Goal: Contribute content: Contribute content

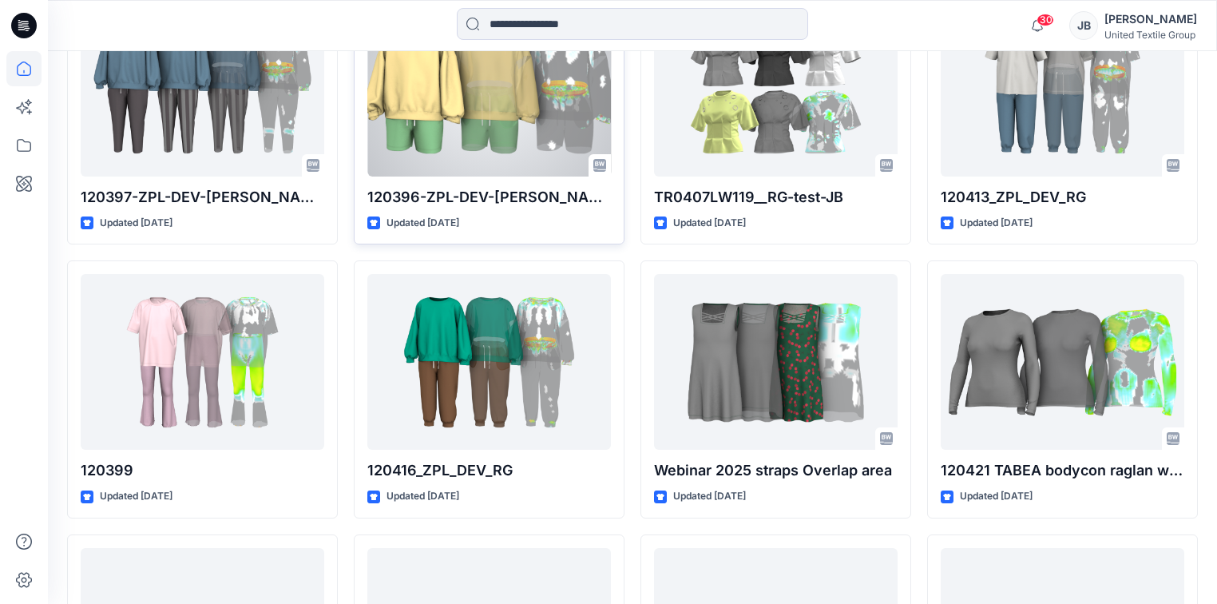
scroll to position [2189, 0]
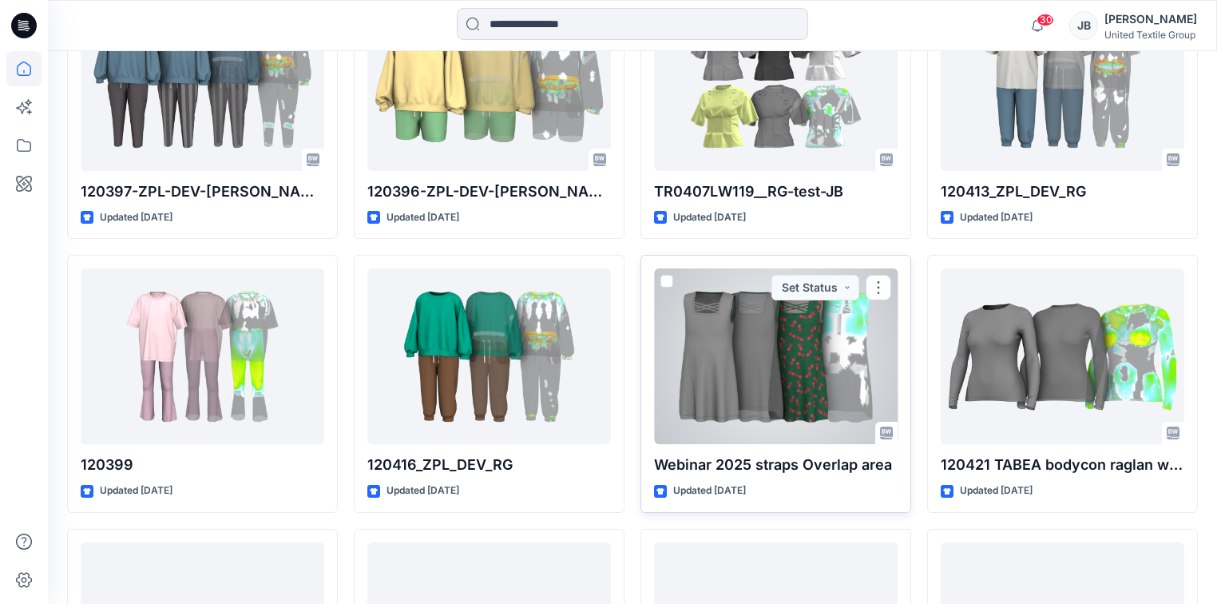
click at [821, 346] on div at bounding box center [776, 356] width 244 height 176
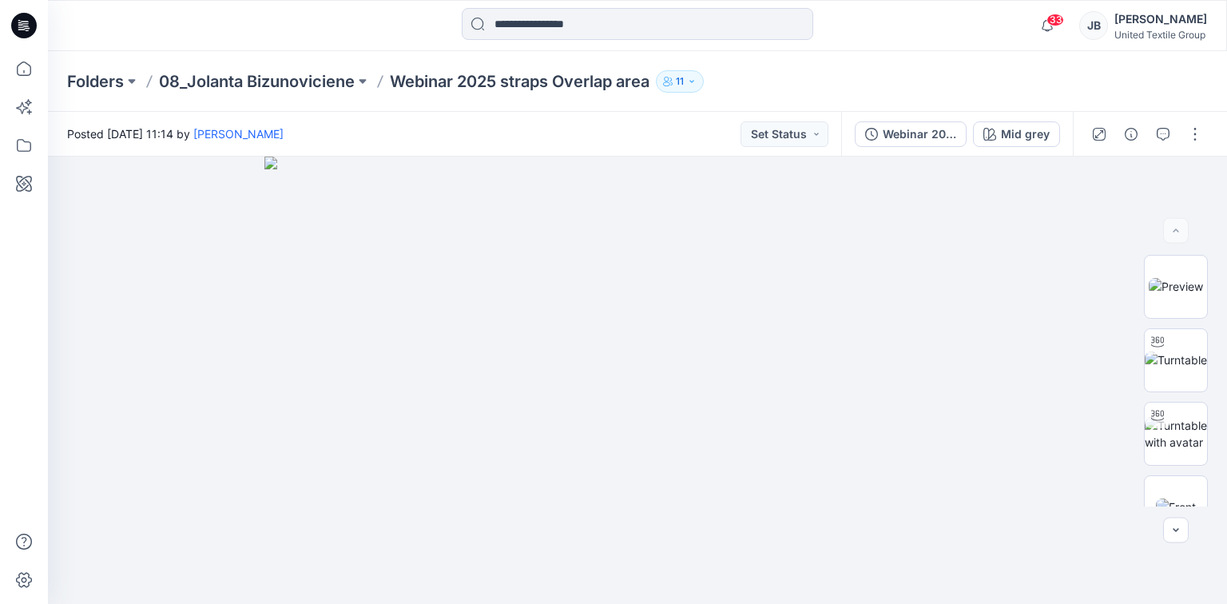
click at [24, 22] on icon at bounding box center [25, 21] width 8 height 1
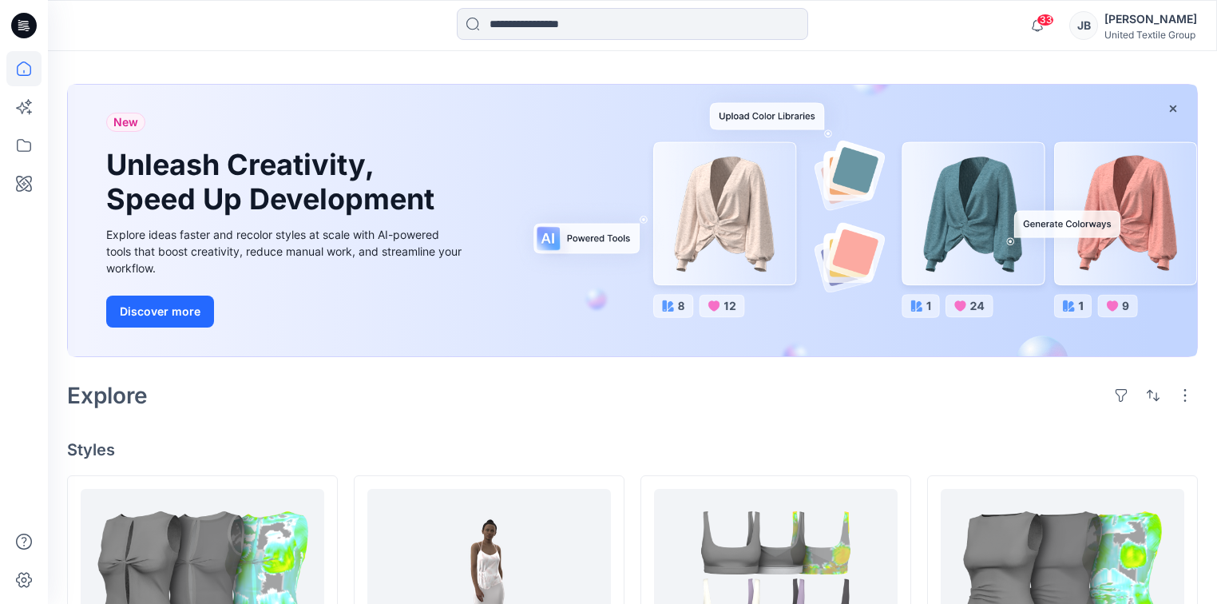
scroll to position [383, 0]
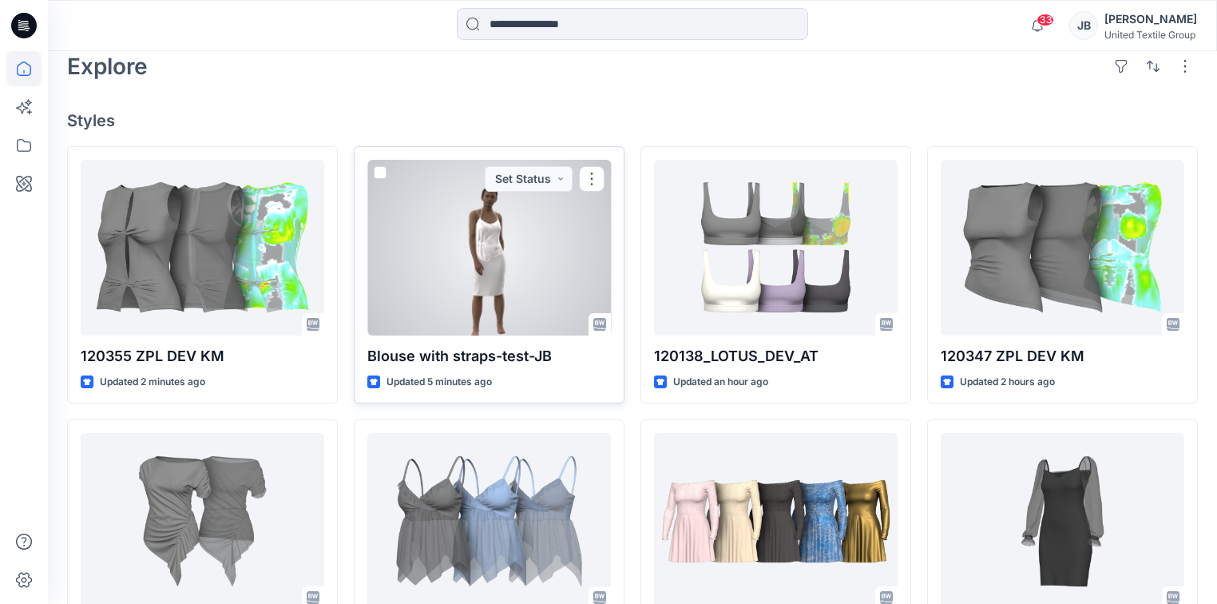
click at [451, 252] on div at bounding box center [489, 248] width 244 height 176
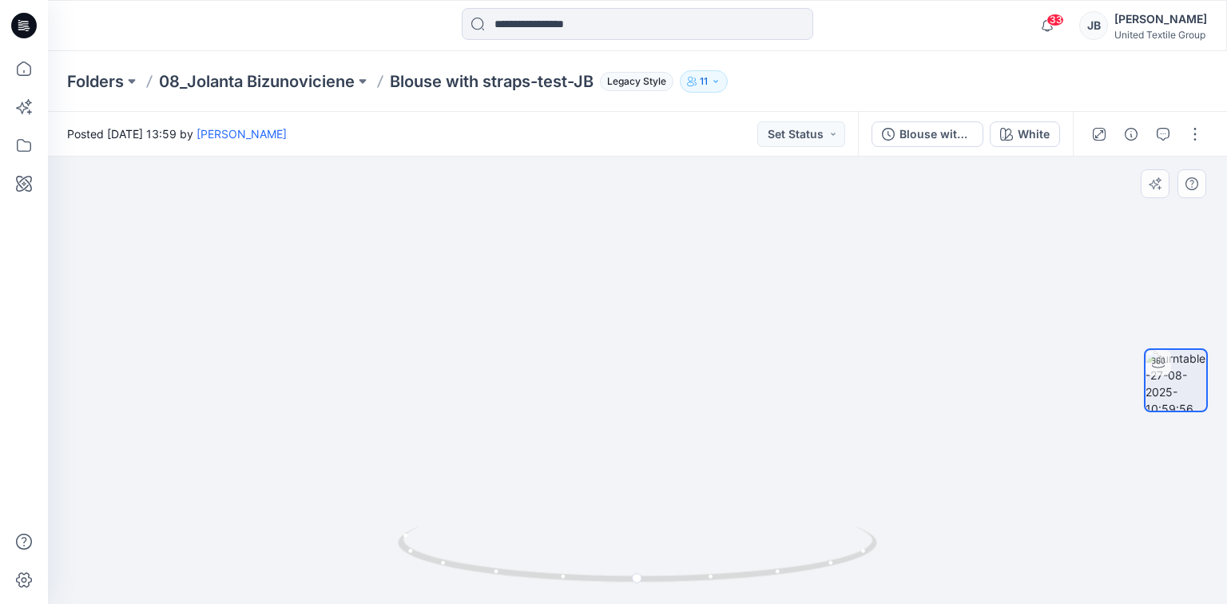
drag, startPoint x: 773, startPoint y: 248, endPoint x: 738, endPoint y: 360, distance: 118.0
drag, startPoint x: 746, startPoint y: 317, endPoint x: 808, endPoint y: 62, distance: 262.3
drag, startPoint x: 848, startPoint y: 403, endPoint x: 778, endPoint y: 369, distance: 78.2
drag, startPoint x: 638, startPoint y: 580, endPoint x: 439, endPoint y: 572, distance: 199.0
click at [439, 572] on icon at bounding box center [639, 556] width 483 height 60
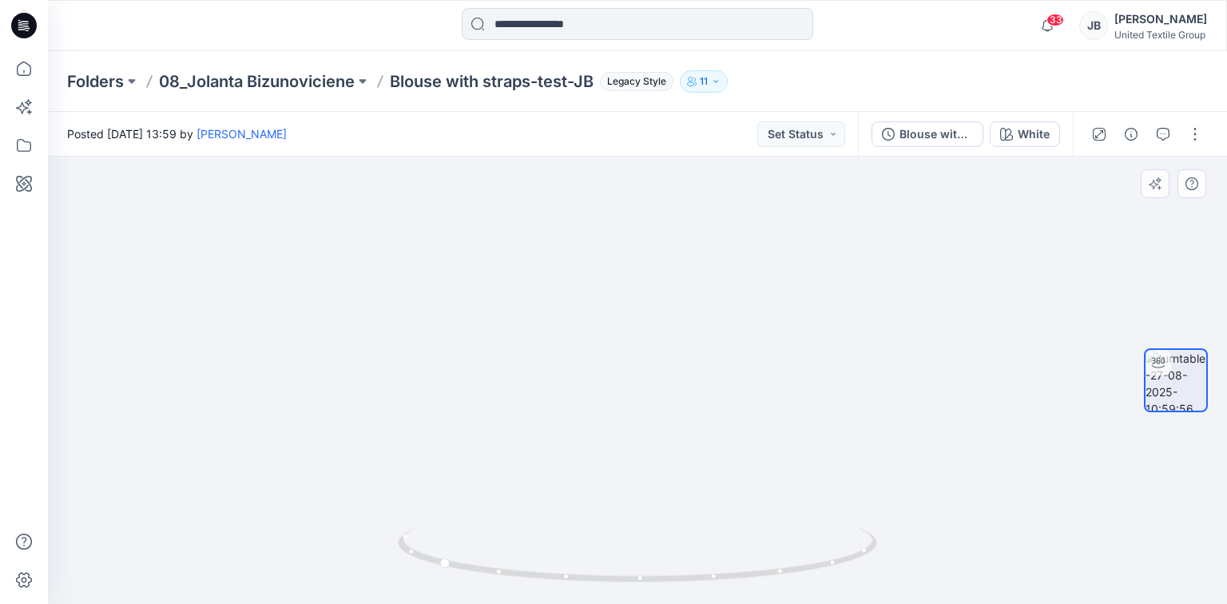
drag, startPoint x: 623, startPoint y: 287, endPoint x: 585, endPoint y: 505, distance: 221.4
drag, startPoint x: 399, startPoint y: 353, endPoint x: 385, endPoint y: 336, distance: 21.6
click at [397, 353] on img at bounding box center [636, 336] width 651 height 534
click at [1026, 129] on div "White" at bounding box center [1033, 134] width 32 height 18
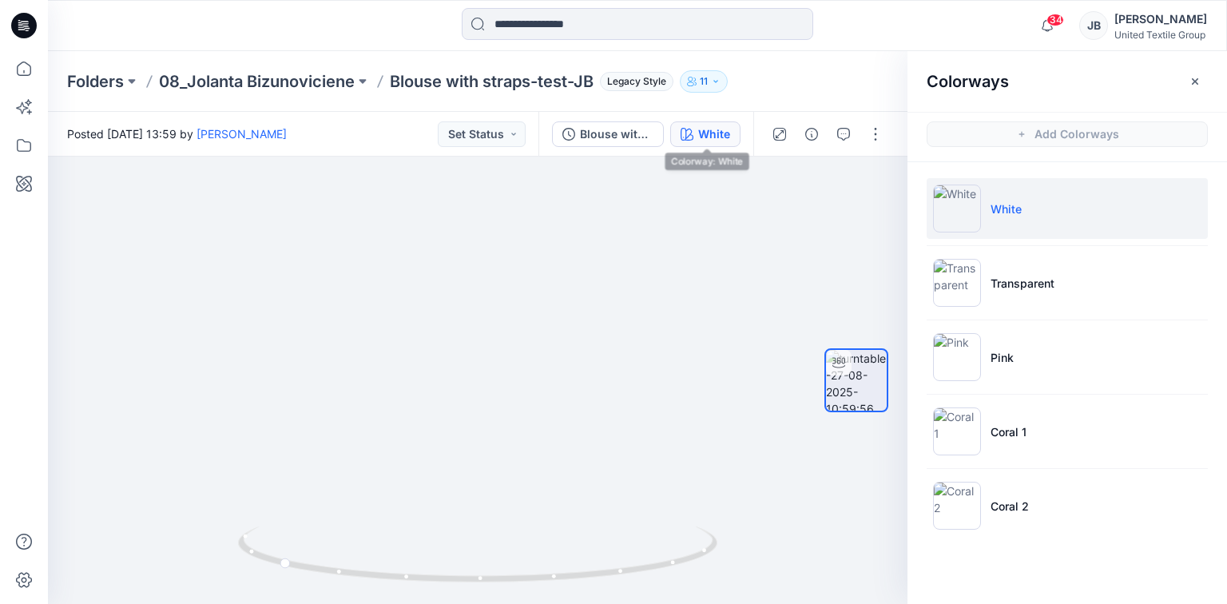
click at [25, 22] on icon at bounding box center [24, 26] width 26 height 26
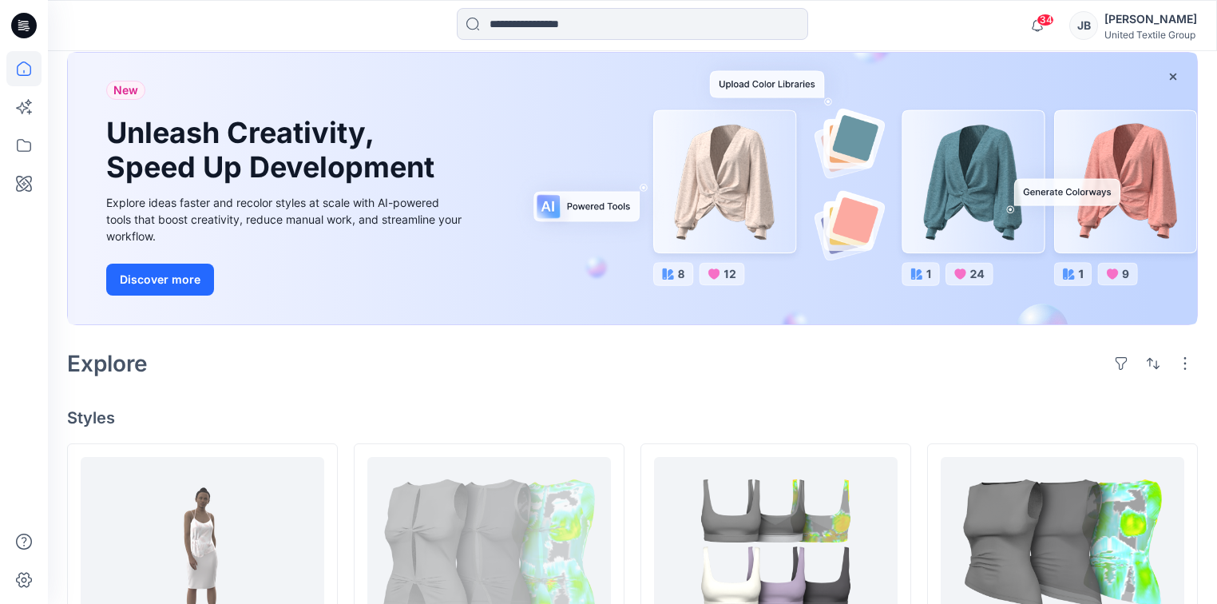
scroll to position [383, 0]
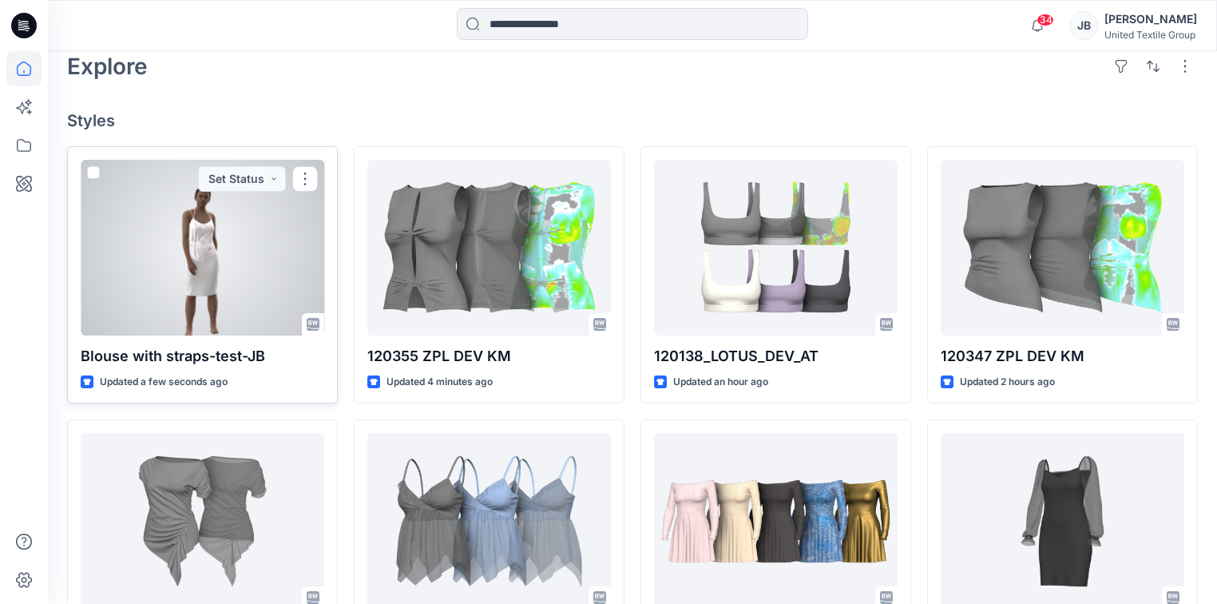
click at [258, 248] on div at bounding box center [203, 248] width 244 height 176
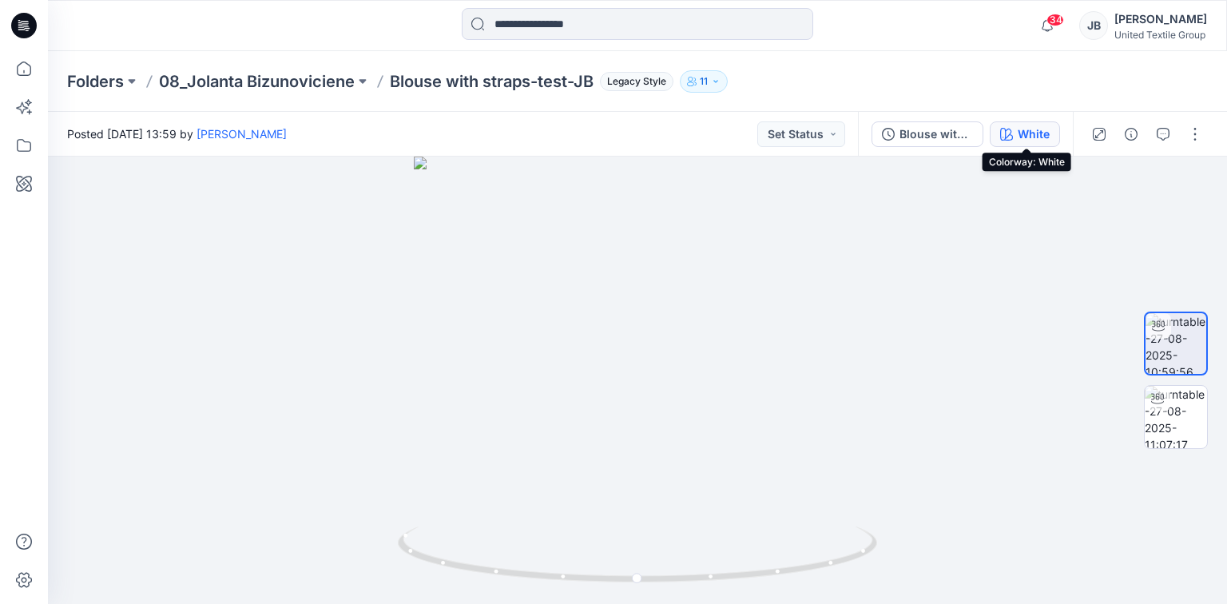
click at [1033, 134] on div "White" at bounding box center [1033, 134] width 32 height 18
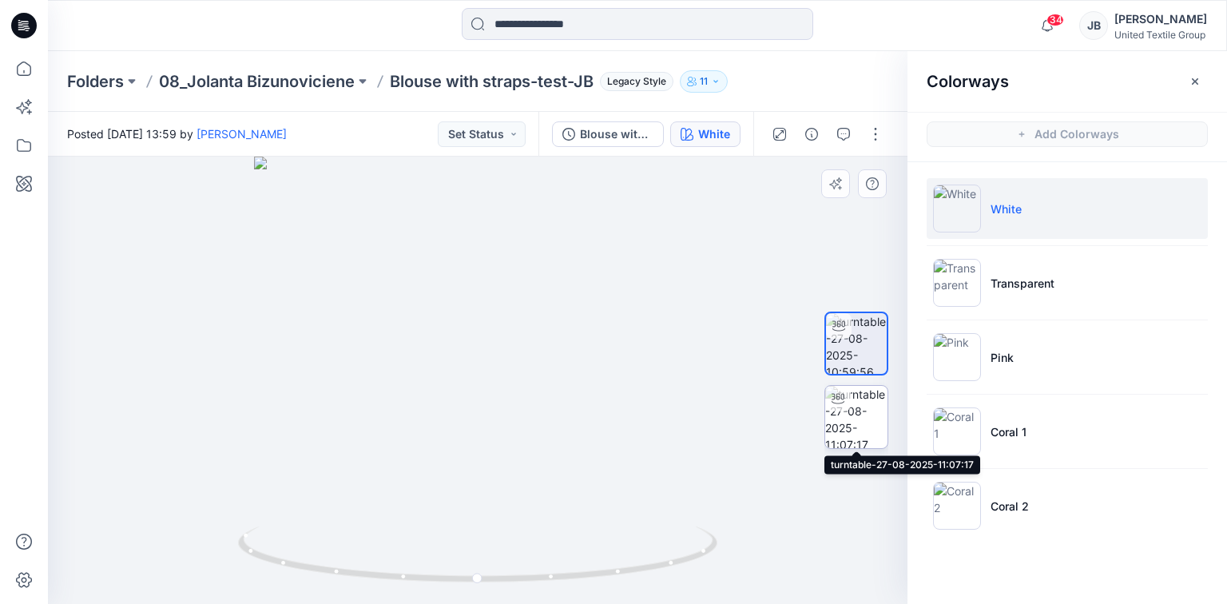
click at [851, 411] on img at bounding box center [856, 417] width 62 height 62
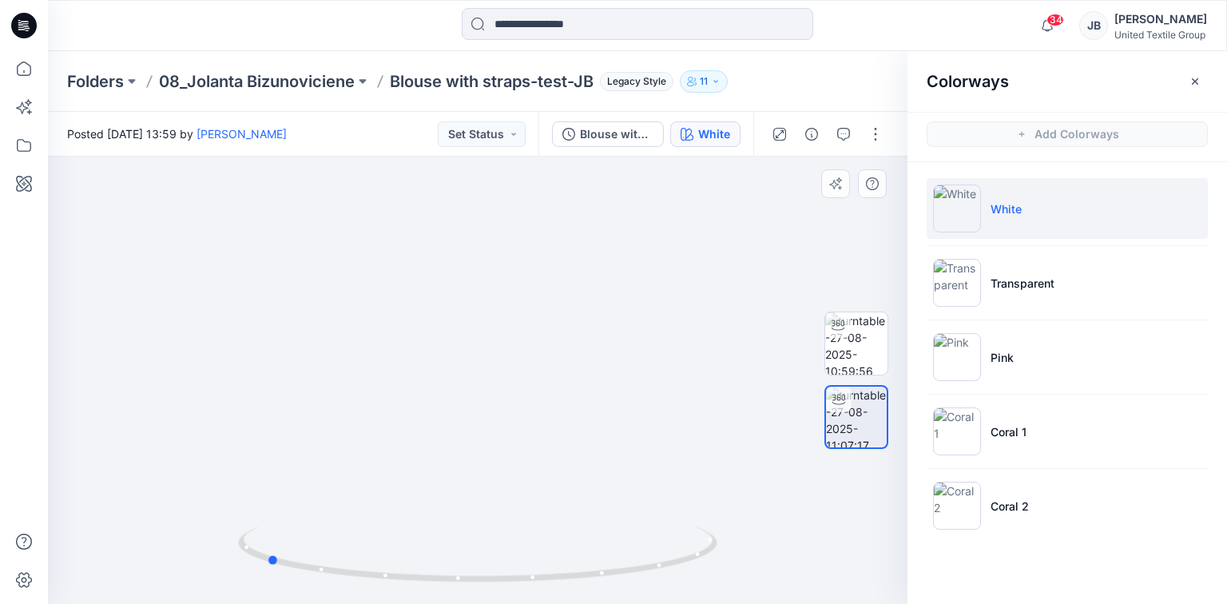
drag, startPoint x: 479, startPoint y: 585, endPoint x: 748, endPoint y: 580, distance: 268.4
click at [748, 580] on div at bounding box center [477, 380] width 859 height 447
click at [26, 23] on icon at bounding box center [25, 23] width 7 height 1
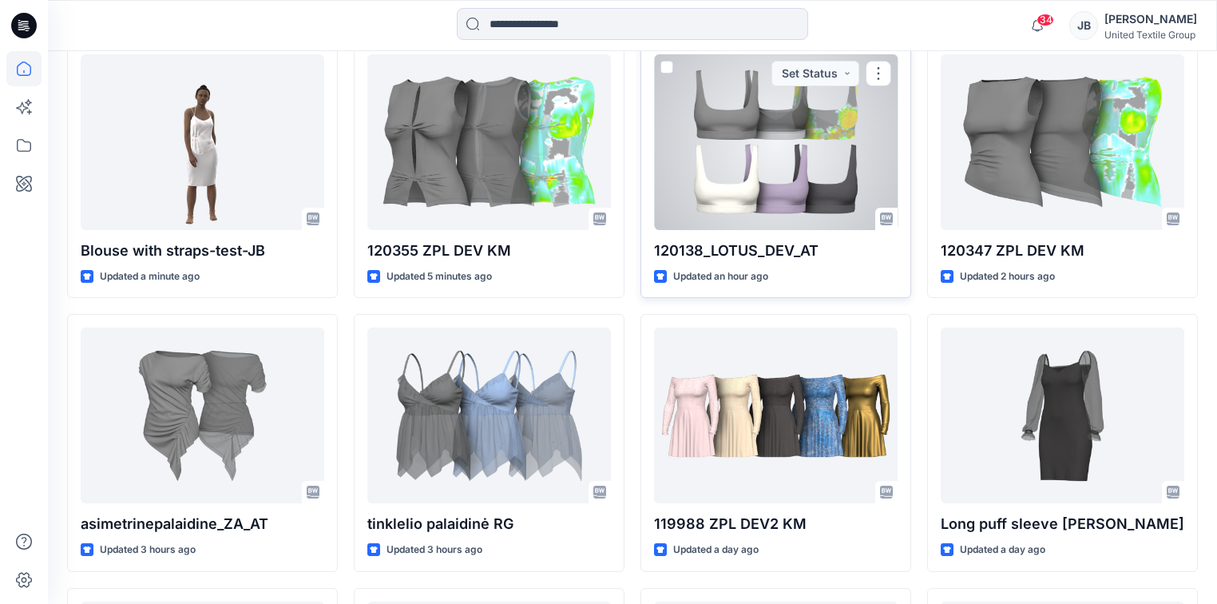
scroll to position [511, 0]
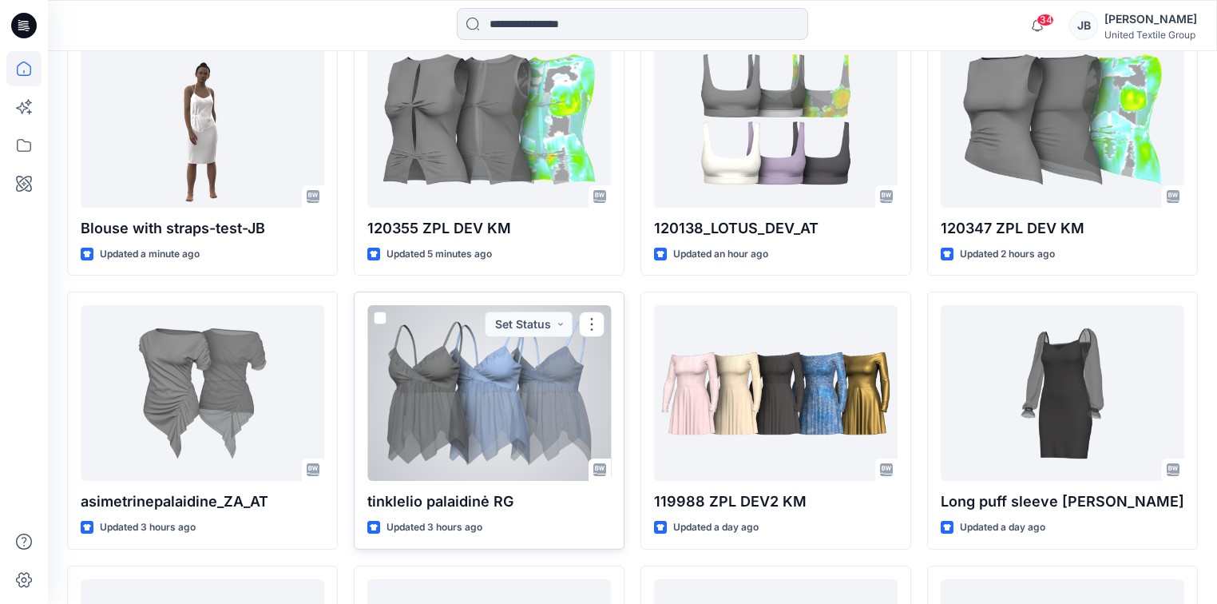
click at [509, 369] on div at bounding box center [489, 393] width 244 height 176
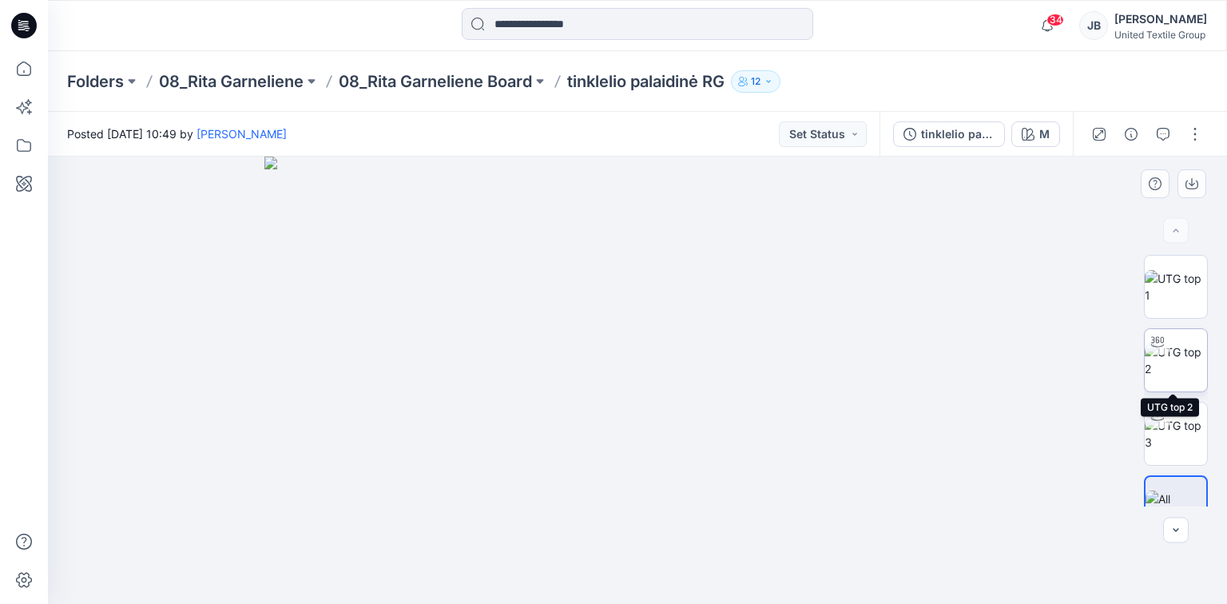
click at [1169, 362] on img at bounding box center [1175, 360] width 62 height 34
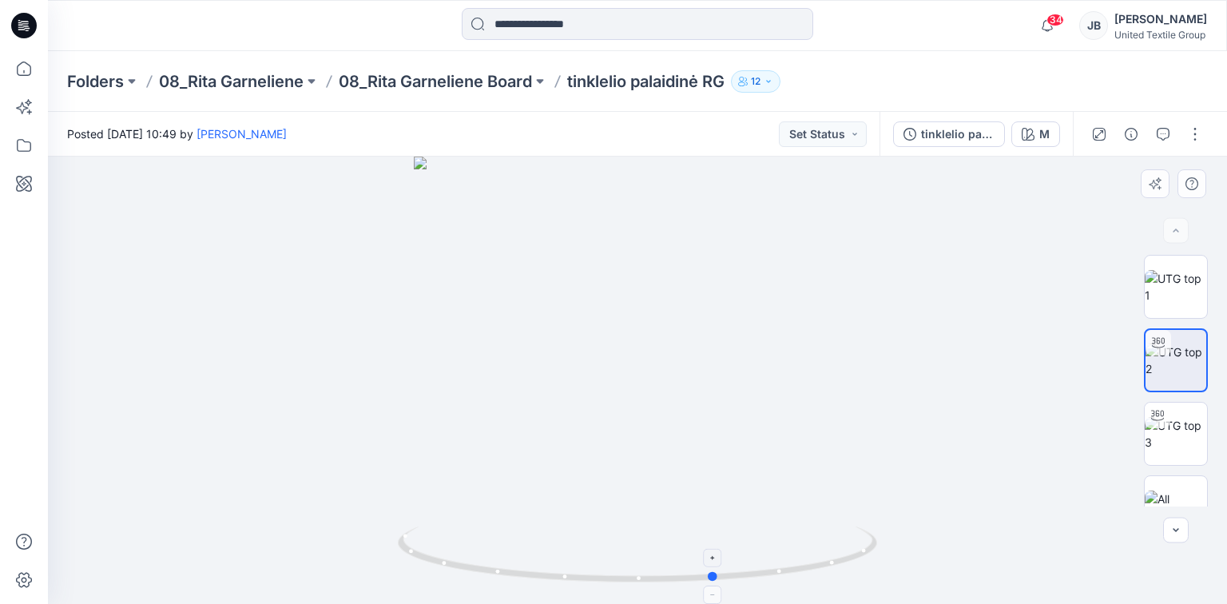
drag, startPoint x: 634, startPoint y: 580, endPoint x: 712, endPoint y: 575, distance: 78.4
click at [712, 575] on circle at bounding box center [714, 577] width 10 height 10
click at [22, 25] on icon at bounding box center [20, 25] width 5 height 1
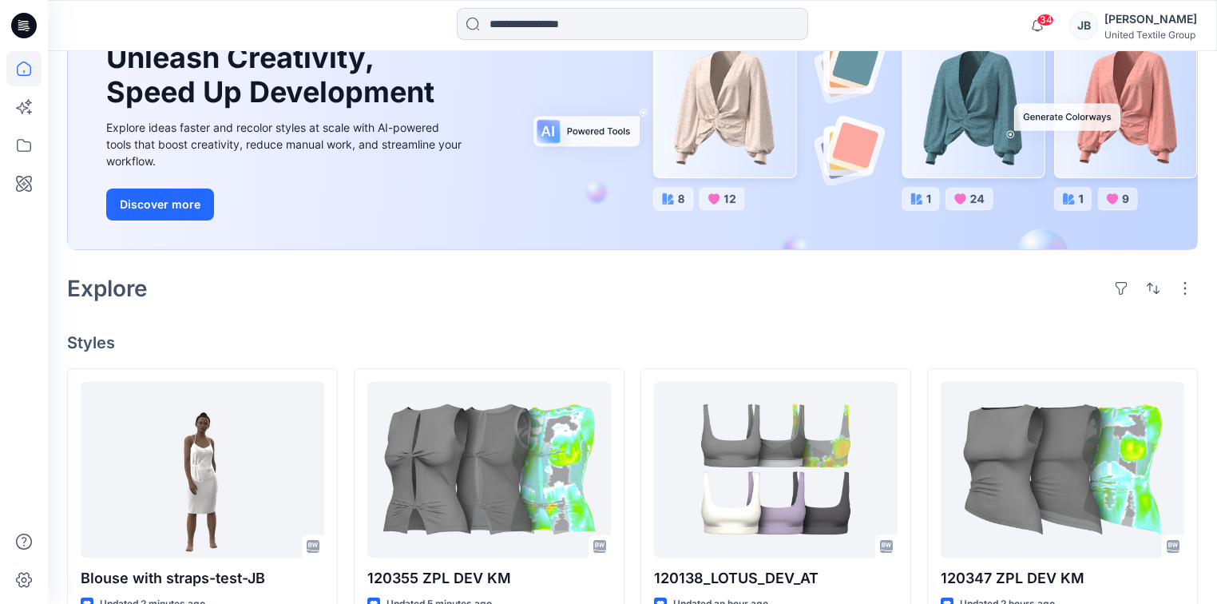
scroll to position [383, 0]
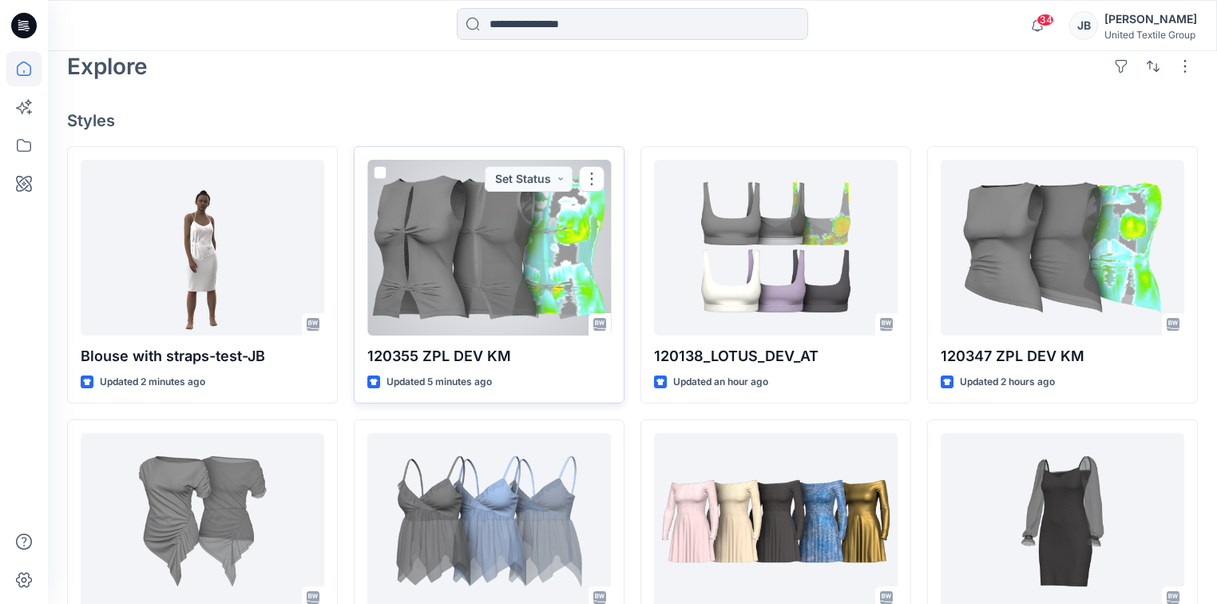
click at [450, 305] on div at bounding box center [489, 248] width 244 height 176
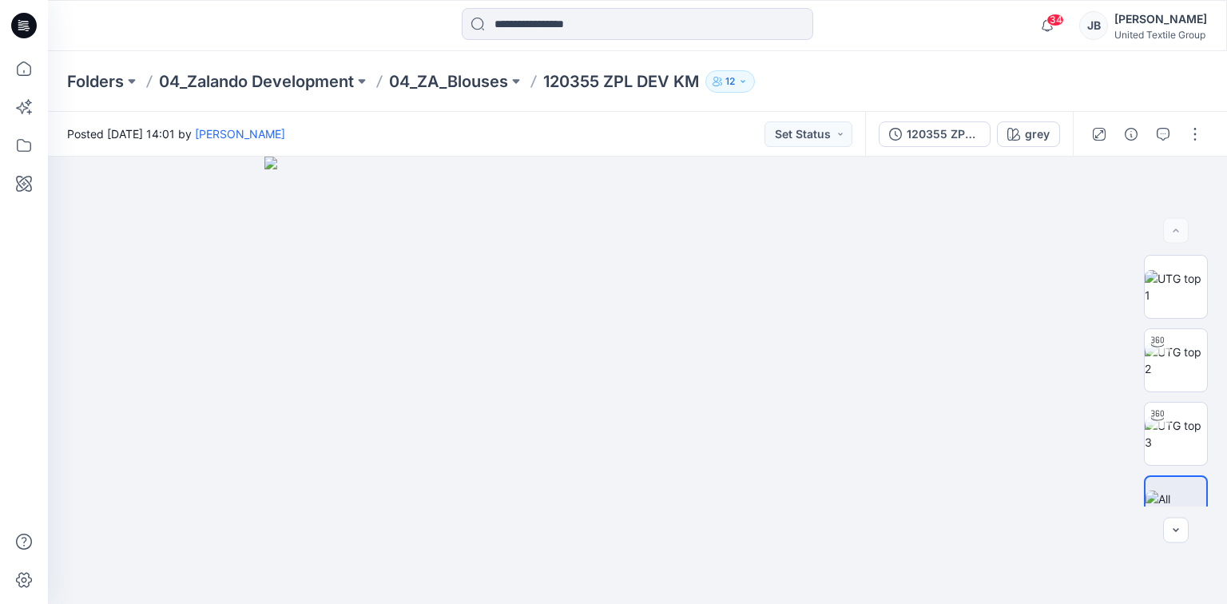
click at [20, 22] on icon at bounding box center [24, 26] width 26 height 26
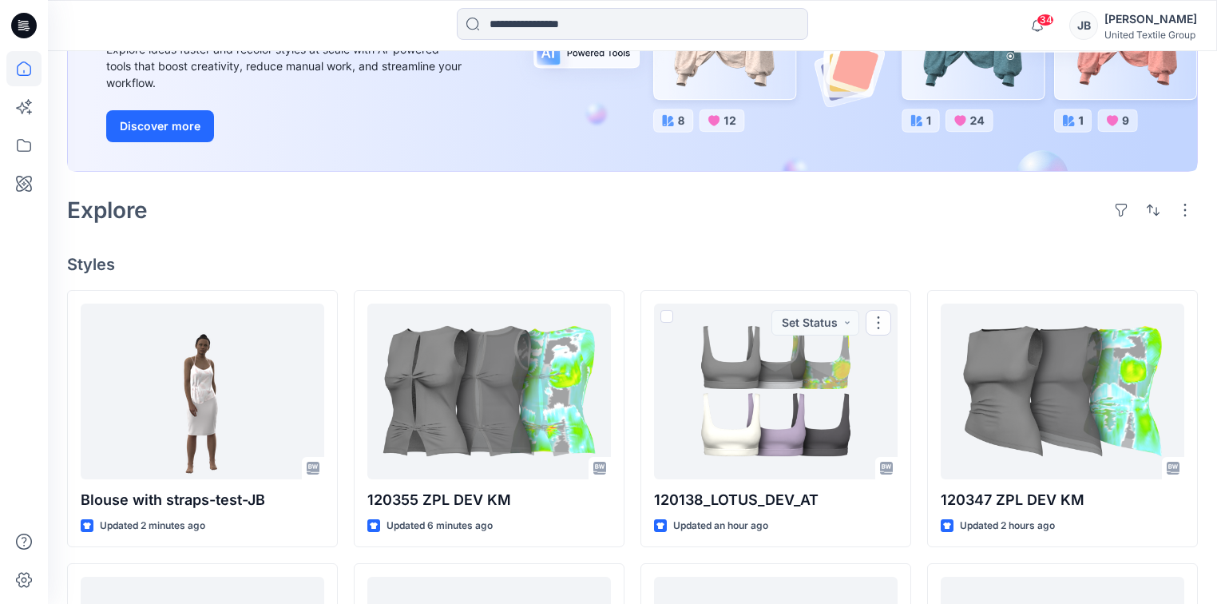
scroll to position [319, 0]
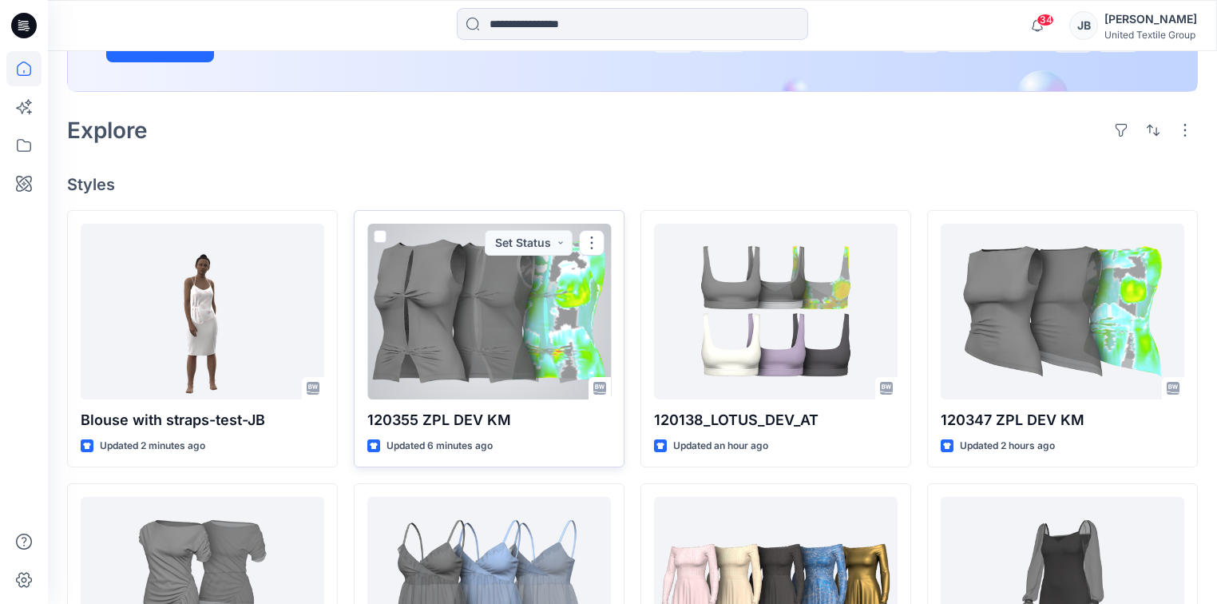
click at [481, 284] on div at bounding box center [489, 312] width 244 height 176
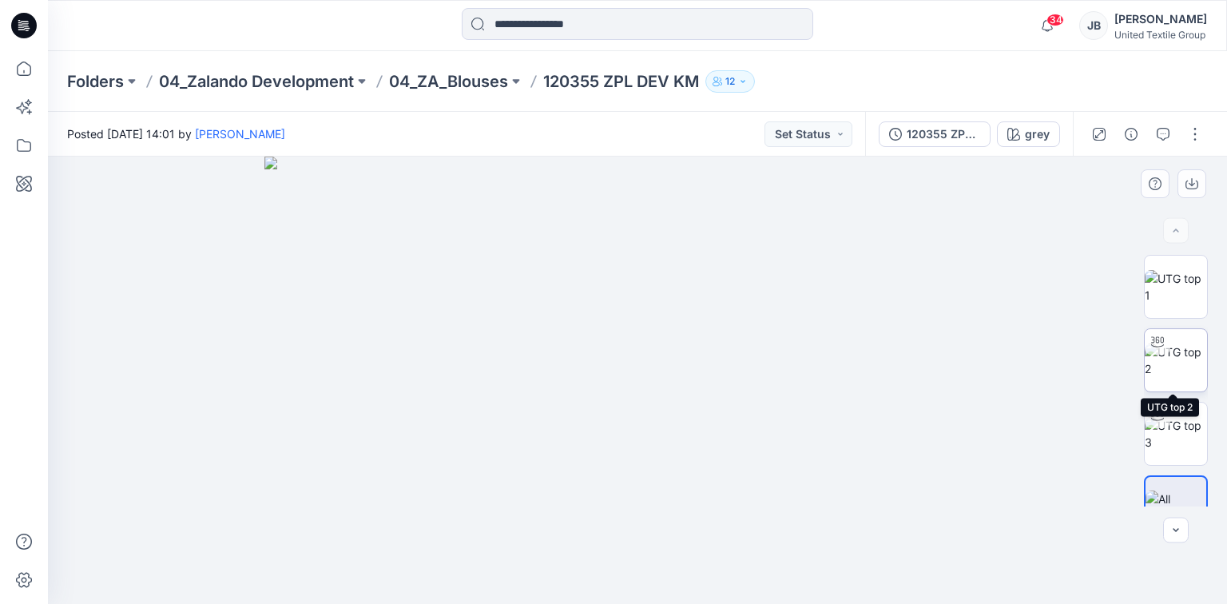
click at [1188, 370] on img at bounding box center [1175, 360] width 62 height 34
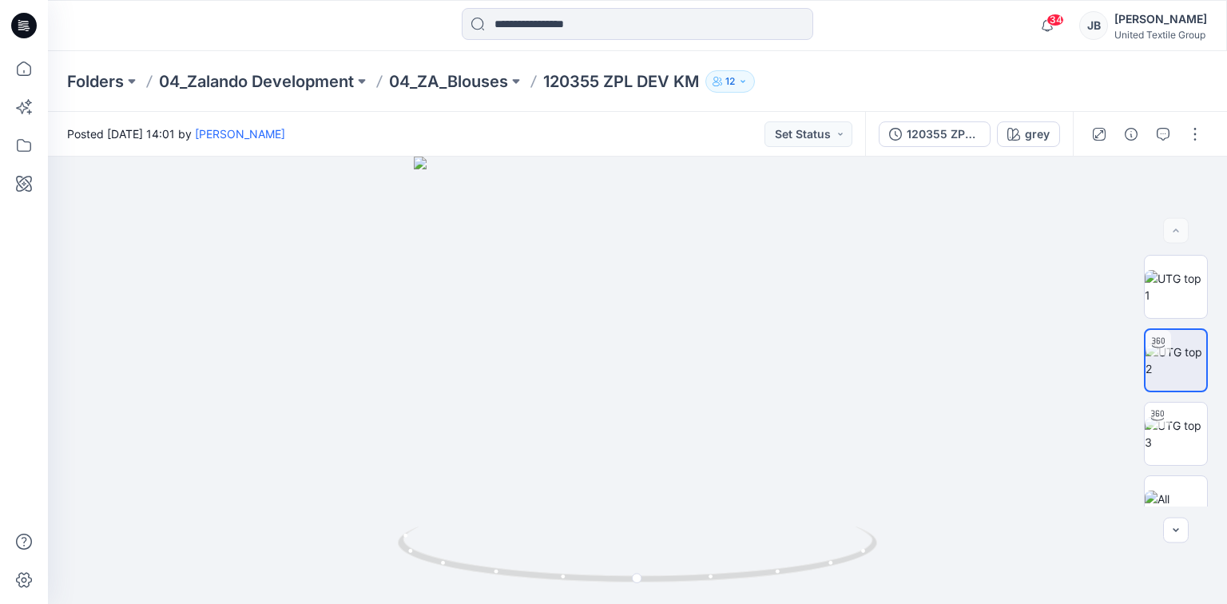
click at [19, 22] on icon at bounding box center [19, 22] width 3 height 1
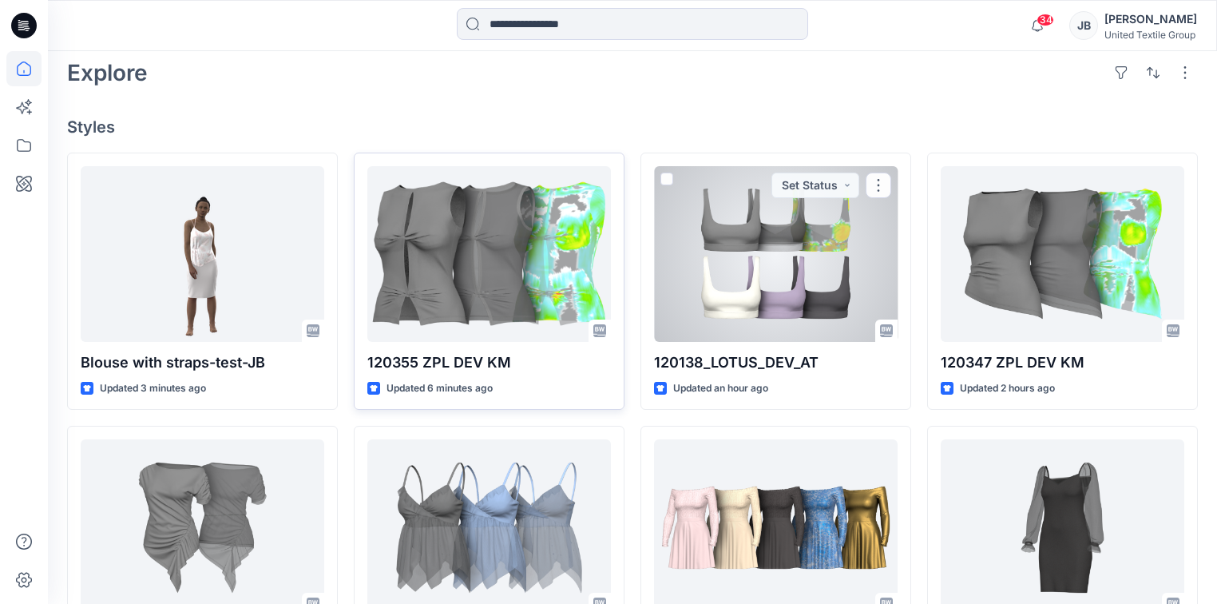
scroll to position [383, 0]
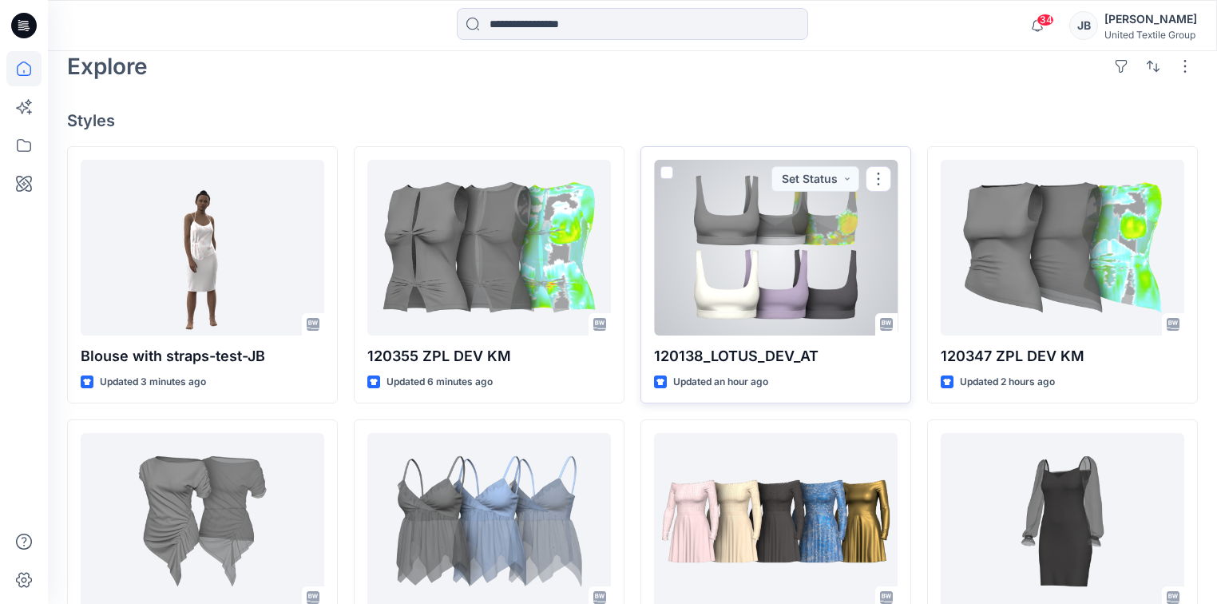
click at [766, 282] on div at bounding box center [776, 248] width 244 height 176
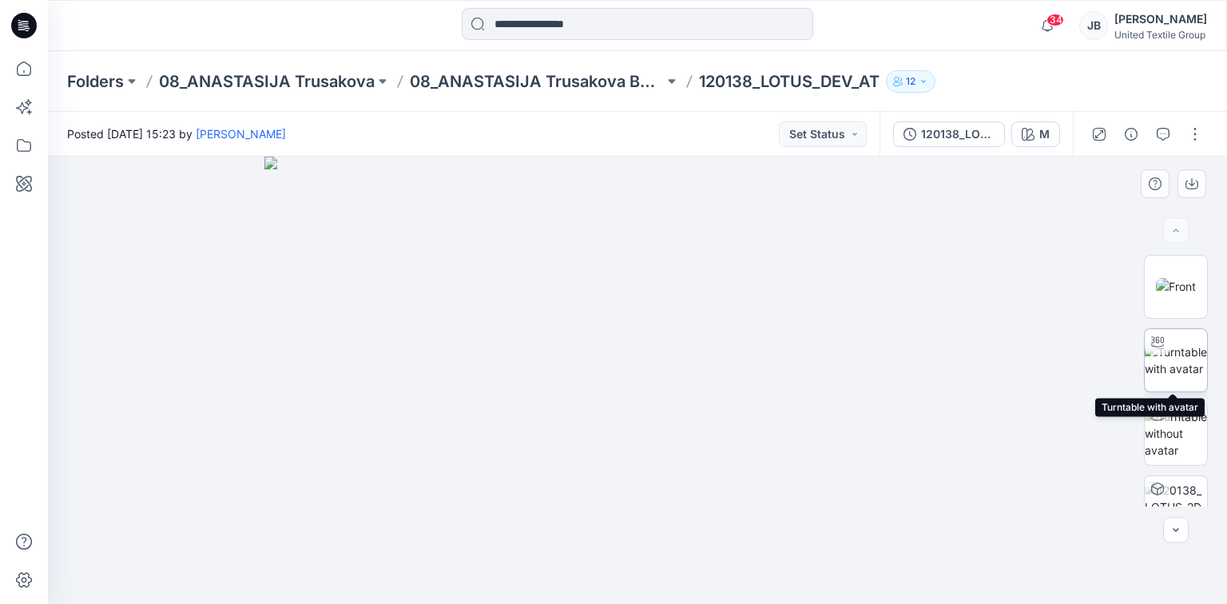
click at [1172, 360] on img at bounding box center [1175, 360] width 62 height 34
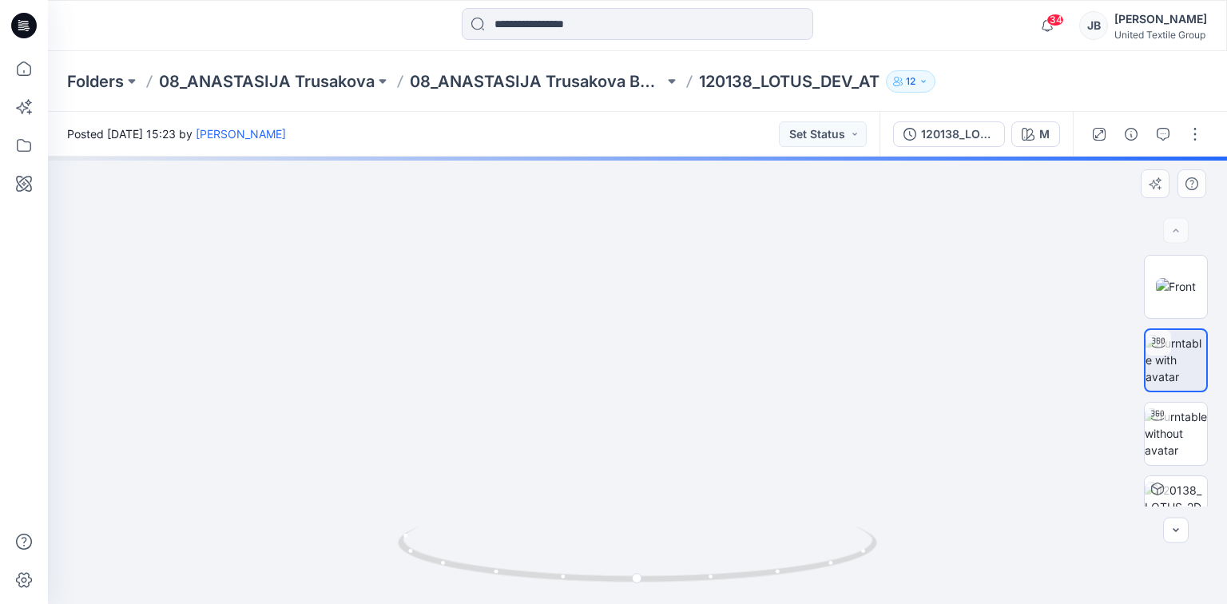
drag, startPoint x: 739, startPoint y: 269, endPoint x: 691, endPoint y: 459, distance: 196.0
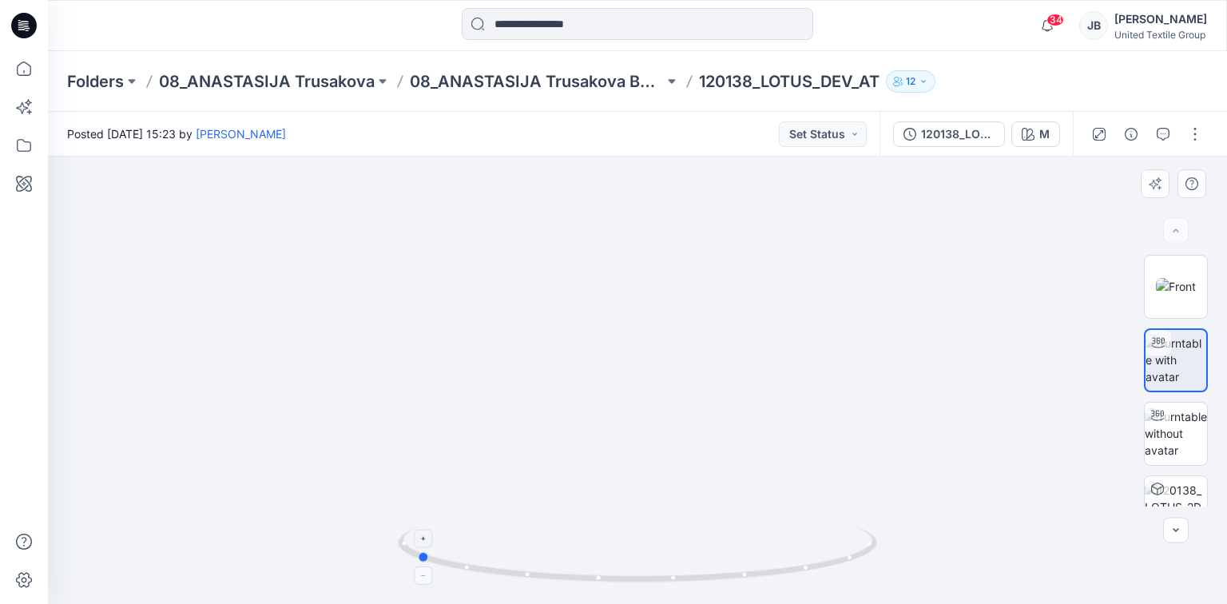
drag, startPoint x: 637, startPoint y: 581, endPoint x: 415, endPoint y: 581, distance: 221.2
click at [415, 581] on icon at bounding box center [639, 556] width 483 height 60
click at [19, 19] on icon at bounding box center [24, 26] width 26 height 26
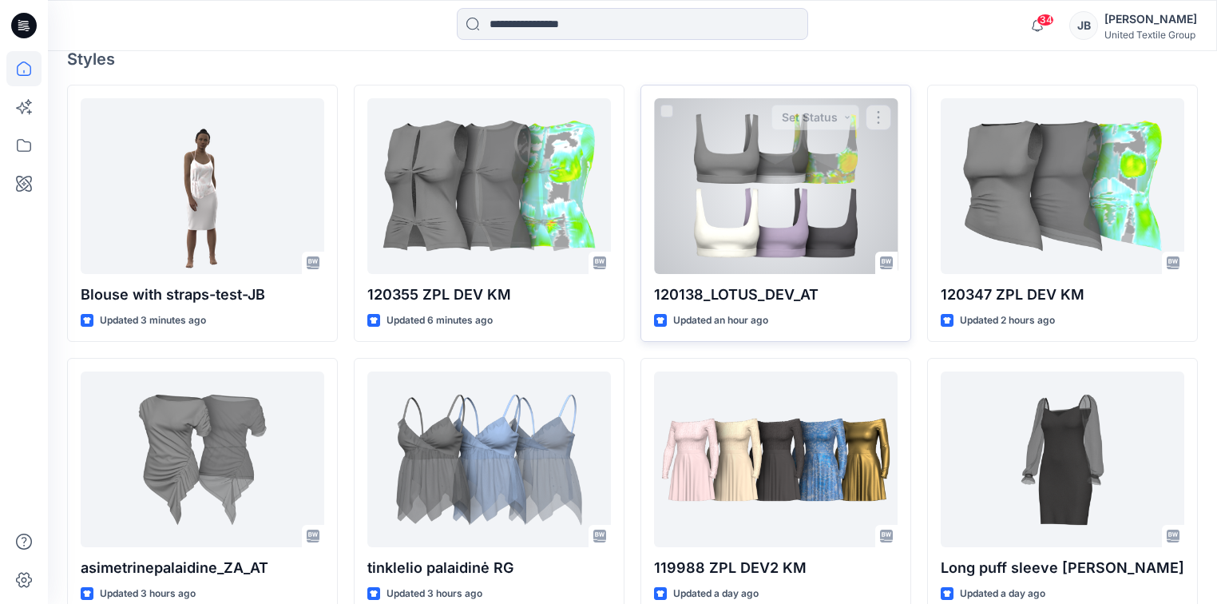
scroll to position [447, 0]
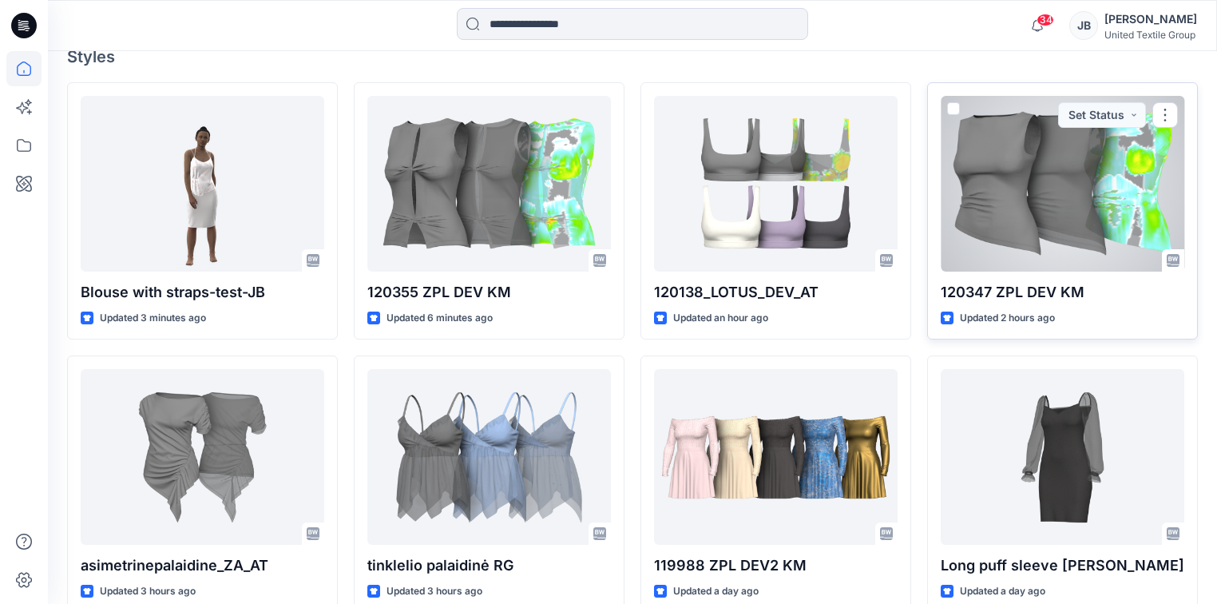
click at [1085, 217] on div at bounding box center [1063, 184] width 244 height 176
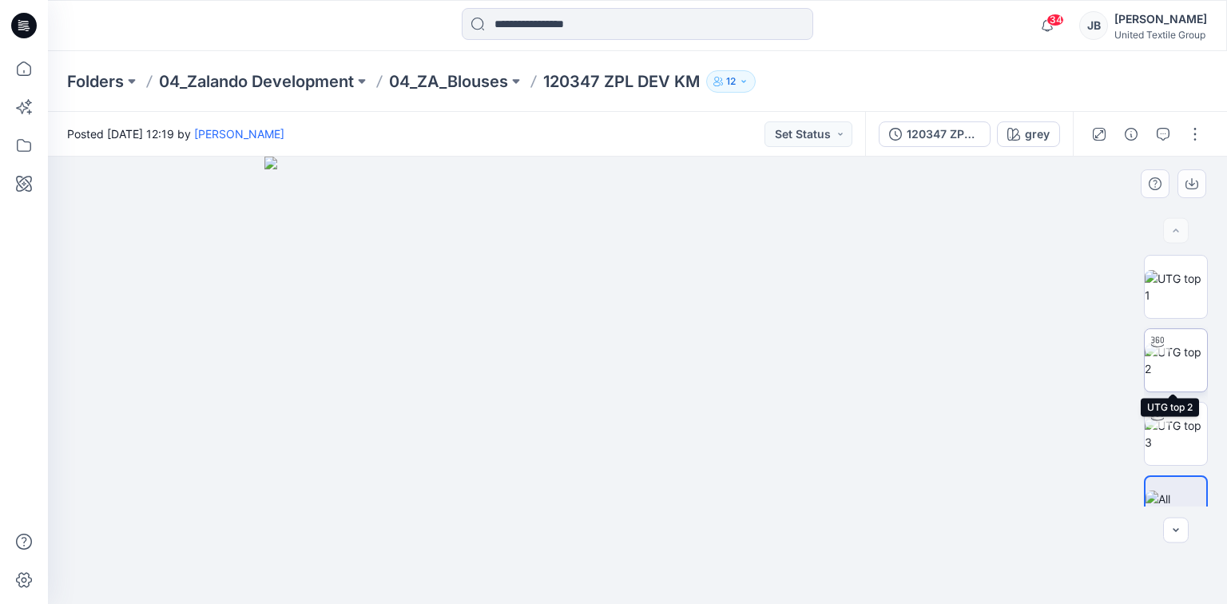
click at [1179, 358] on img at bounding box center [1175, 360] width 62 height 34
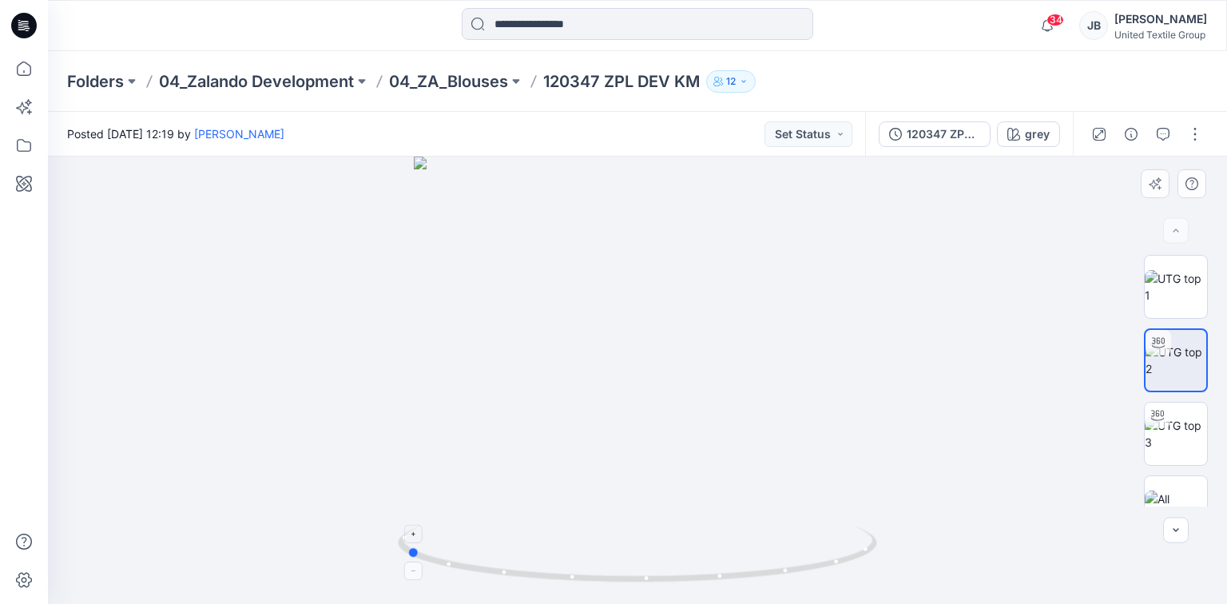
drag, startPoint x: 637, startPoint y: 581, endPoint x: 405, endPoint y: 575, distance: 232.5
click at [405, 575] on icon at bounding box center [639, 556] width 483 height 60
click at [23, 26] on icon at bounding box center [26, 26] width 6 height 1
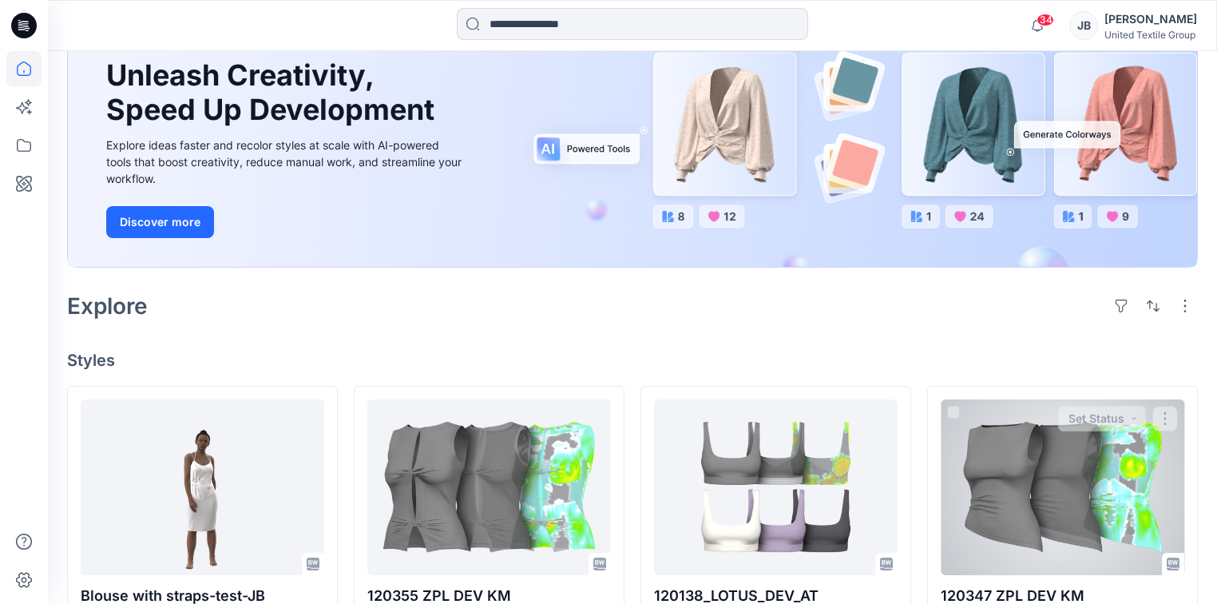
scroll to position [447, 0]
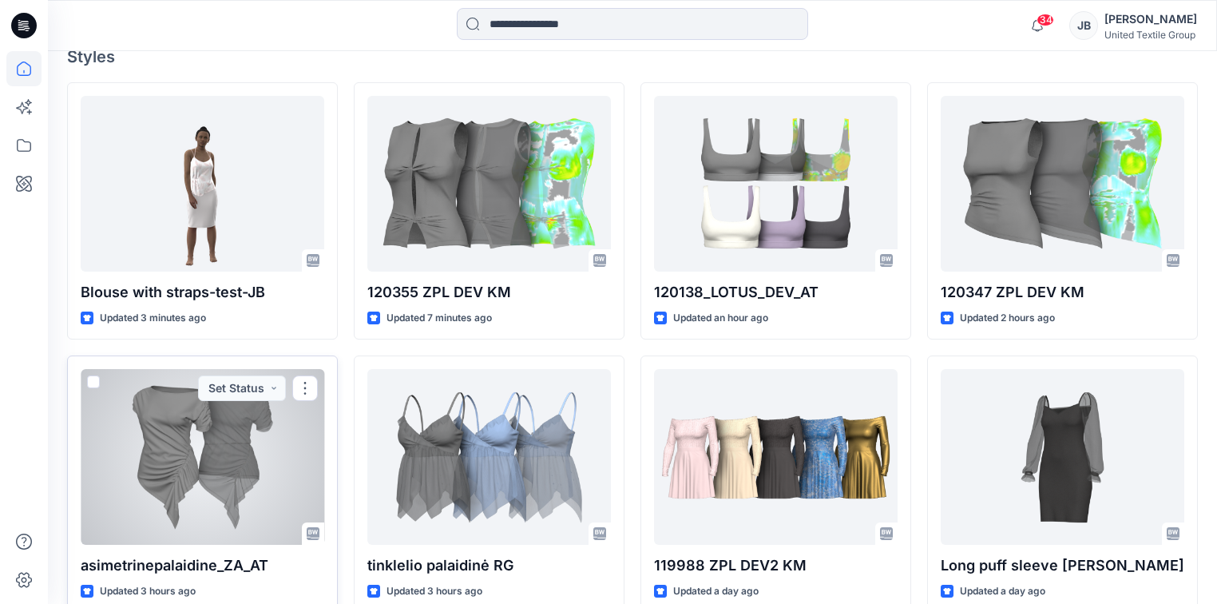
click at [208, 458] on div at bounding box center [203, 457] width 244 height 176
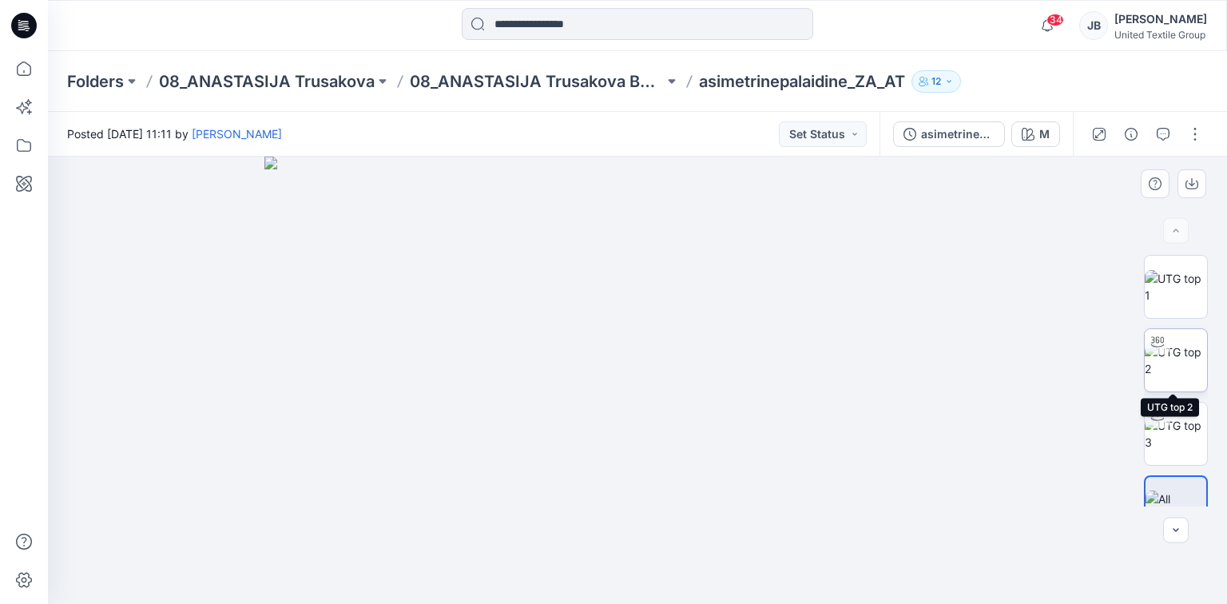
click at [1182, 366] on img at bounding box center [1175, 360] width 62 height 34
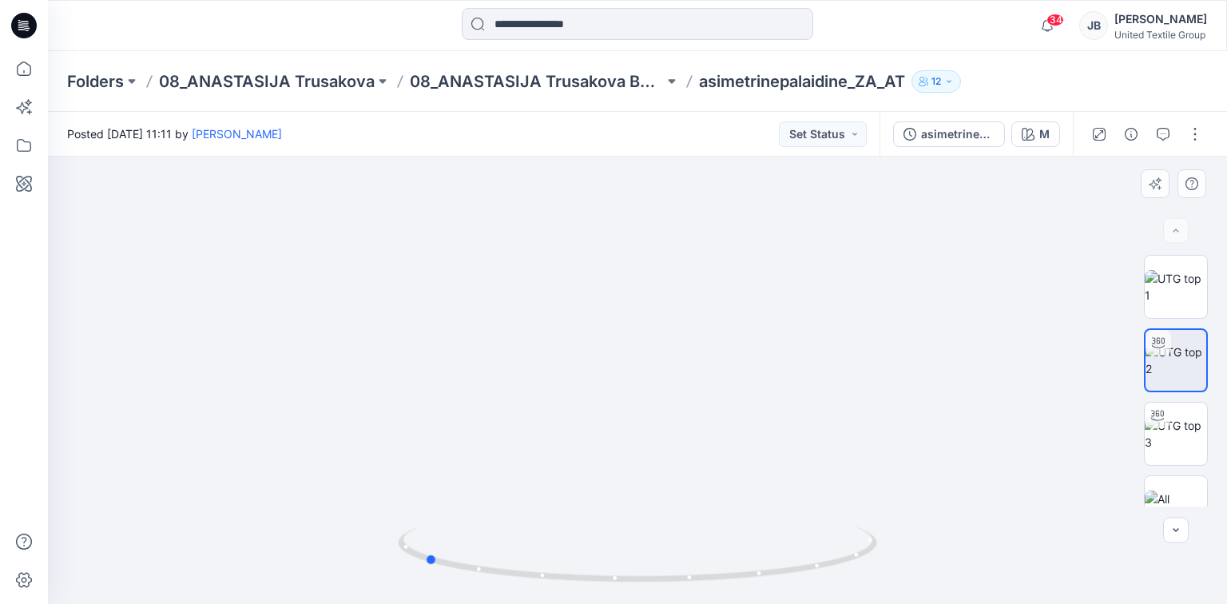
drag, startPoint x: 641, startPoint y: 580, endPoint x: 907, endPoint y: 572, distance: 266.1
click at [907, 572] on div at bounding box center [637, 380] width 1179 height 447
drag, startPoint x: 428, startPoint y: 561, endPoint x: 696, endPoint y: 577, distance: 268.8
click at [696, 577] on icon at bounding box center [639, 556] width 483 height 60
click at [19, 26] on icon at bounding box center [24, 26] width 26 height 26
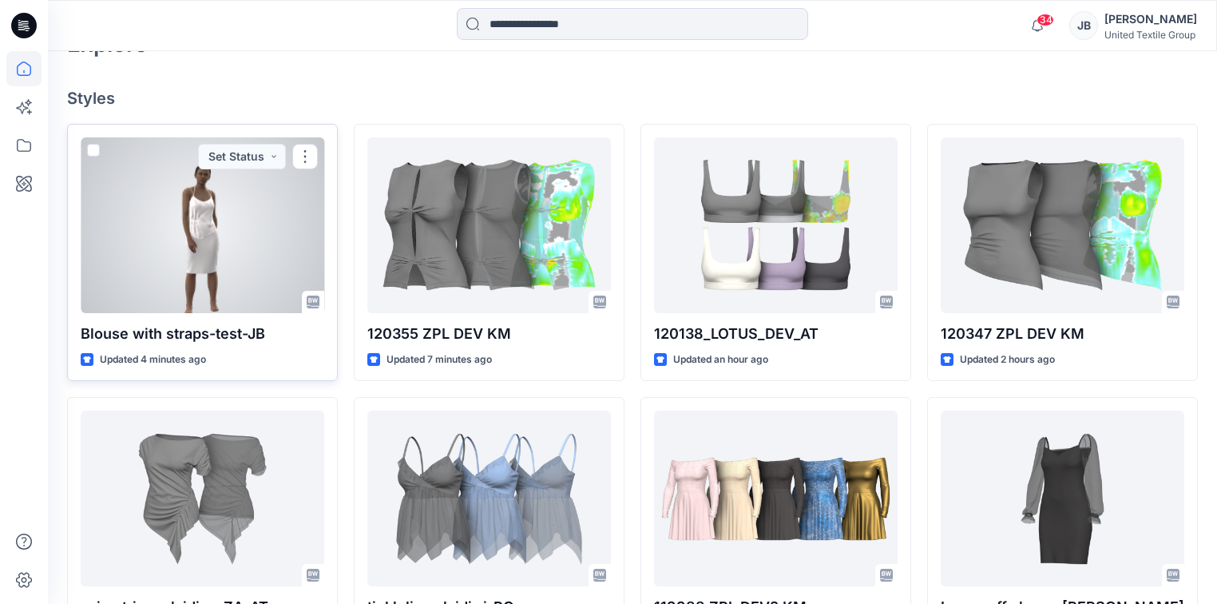
scroll to position [383, 0]
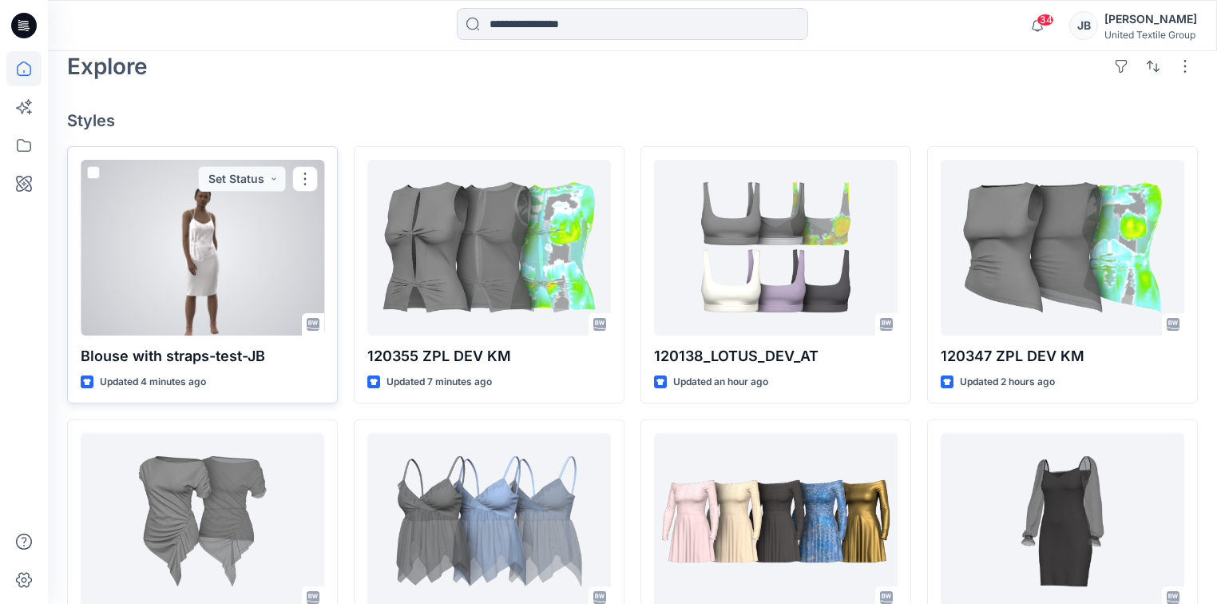
click at [224, 227] on div at bounding box center [203, 248] width 244 height 176
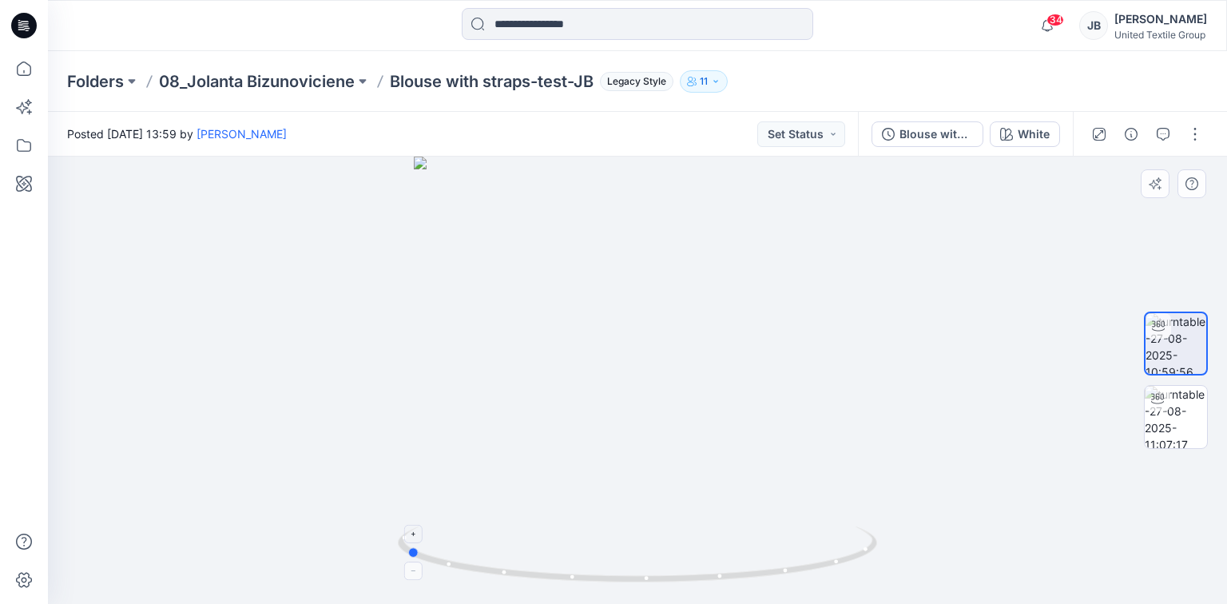
drag, startPoint x: 641, startPoint y: 582, endPoint x: 410, endPoint y: 549, distance: 234.0
click at [410, 549] on icon at bounding box center [639, 556] width 483 height 60
click at [18, 22] on icon at bounding box center [24, 26] width 26 height 26
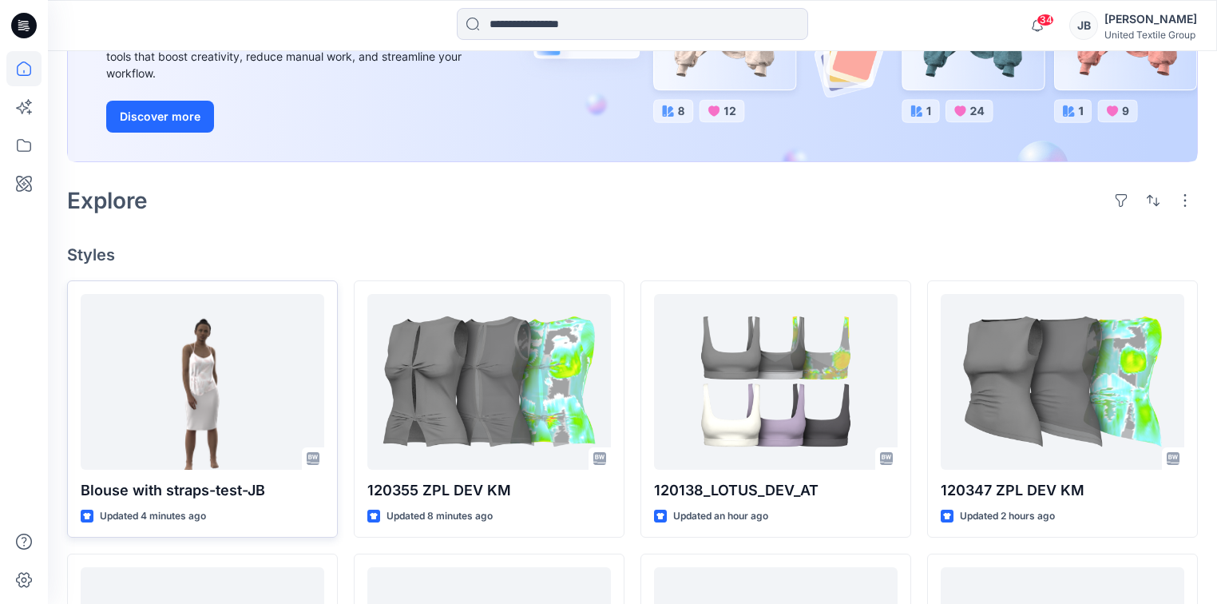
scroll to position [256, 0]
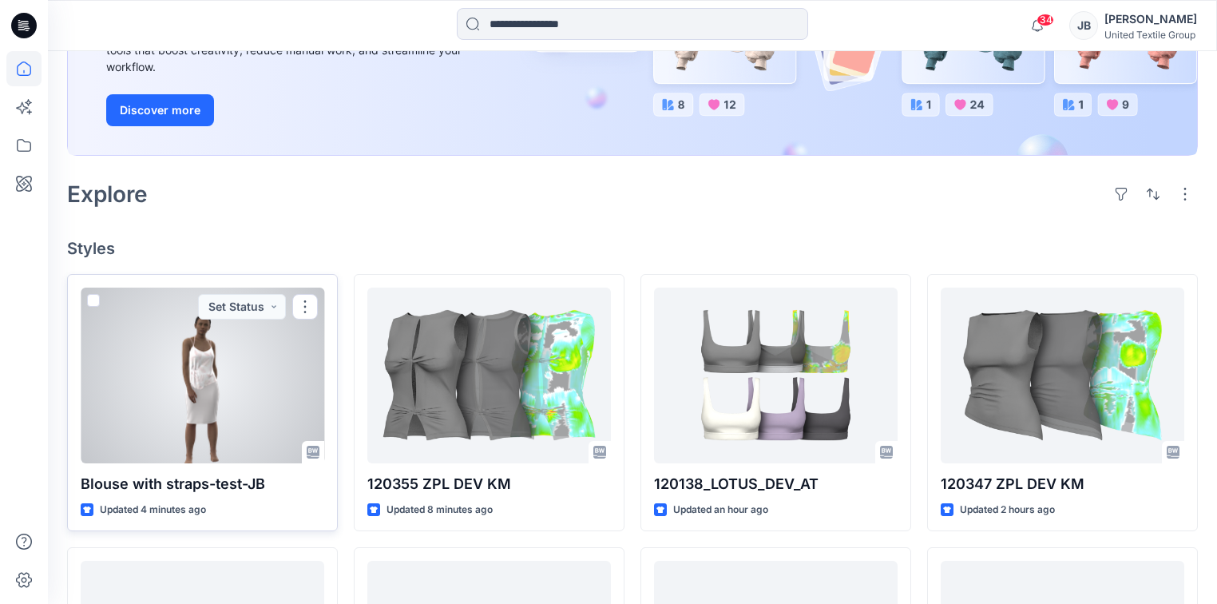
click at [239, 371] on div at bounding box center [203, 376] width 244 height 176
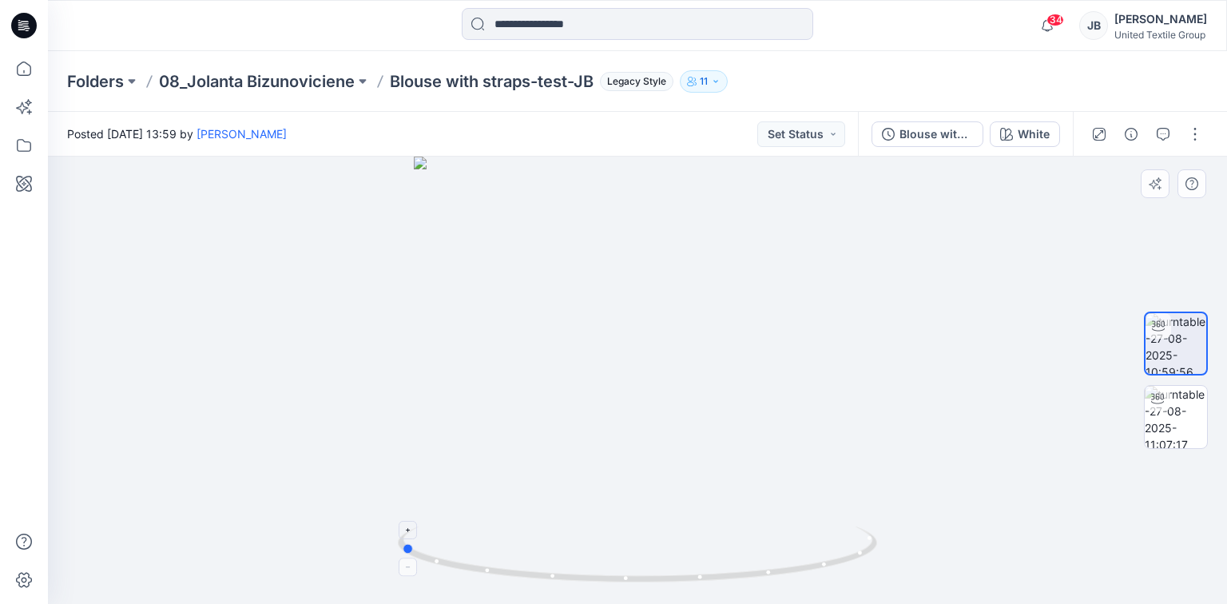
drag, startPoint x: 638, startPoint y: 583, endPoint x: 401, endPoint y: 580, distance: 237.2
click at [401, 580] on icon at bounding box center [639, 556] width 483 height 60
click at [958, 339] on div at bounding box center [637, 380] width 1179 height 447
click at [1015, 126] on button "White" at bounding box center [1025, 134] width 70 height 26
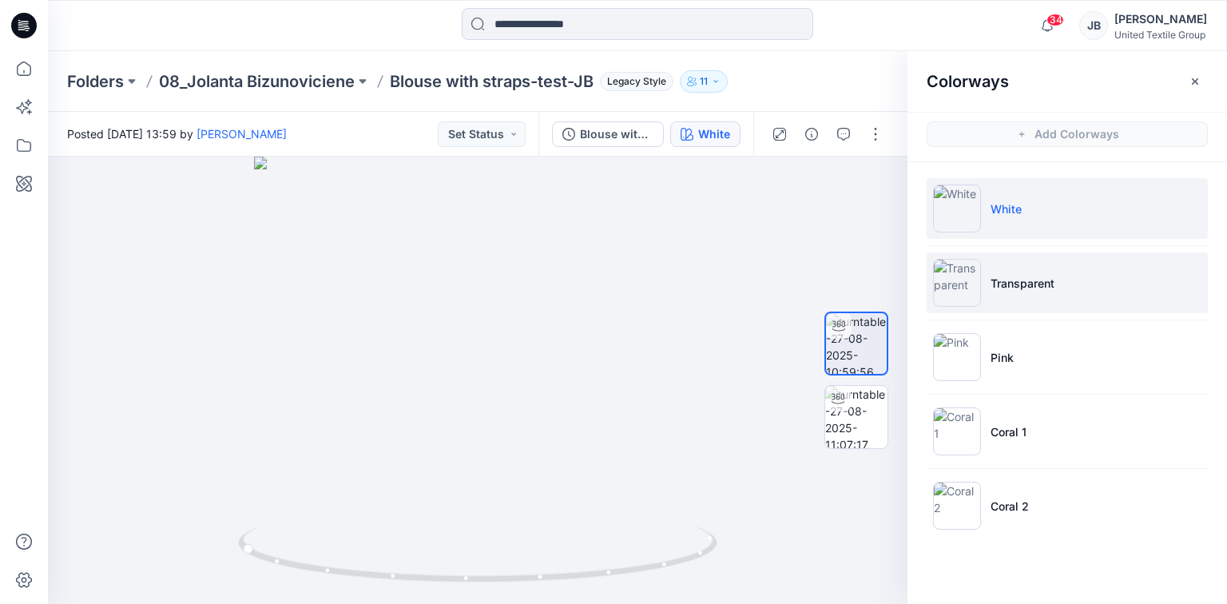
click at [960, 281] on img at bounding box center [957, 283] width 48 height 48
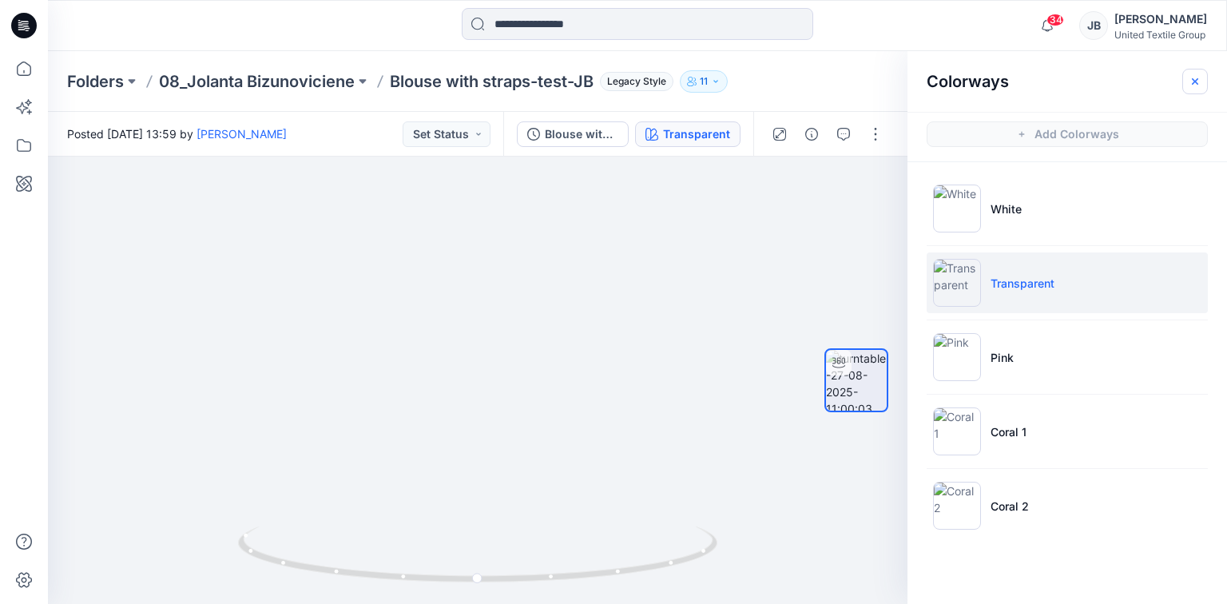
click at [1191, 78] on icon "button" at bounding box center [1194, 81] width 13 height 13
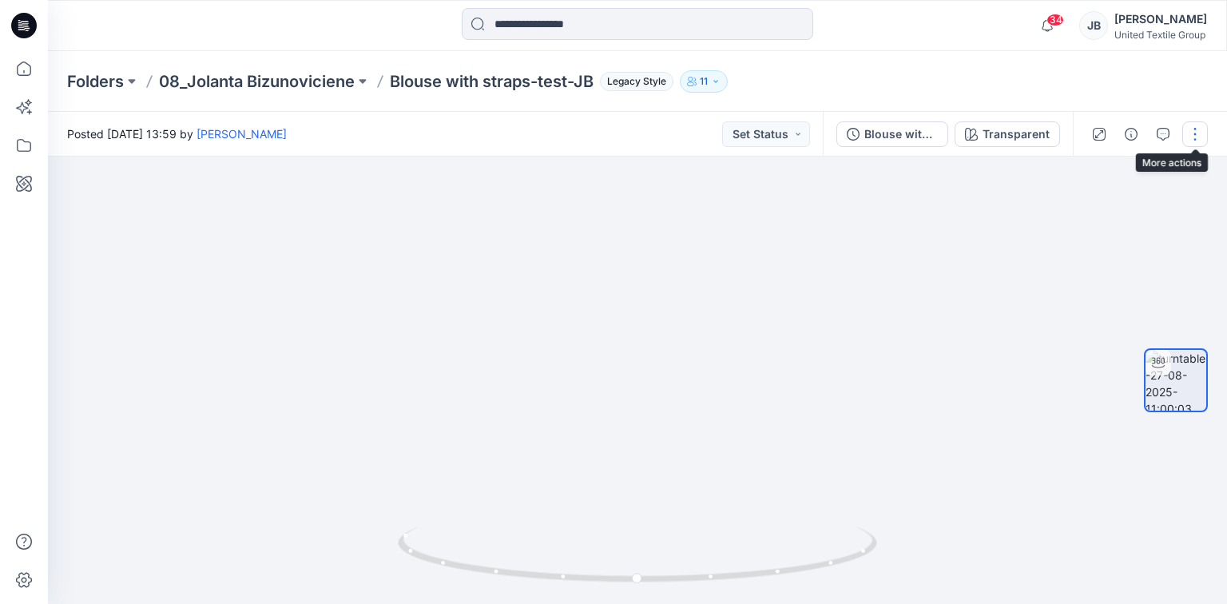
click at [1195, 133] on button "button" at bounding box center [1195, 134] width 26 height 26
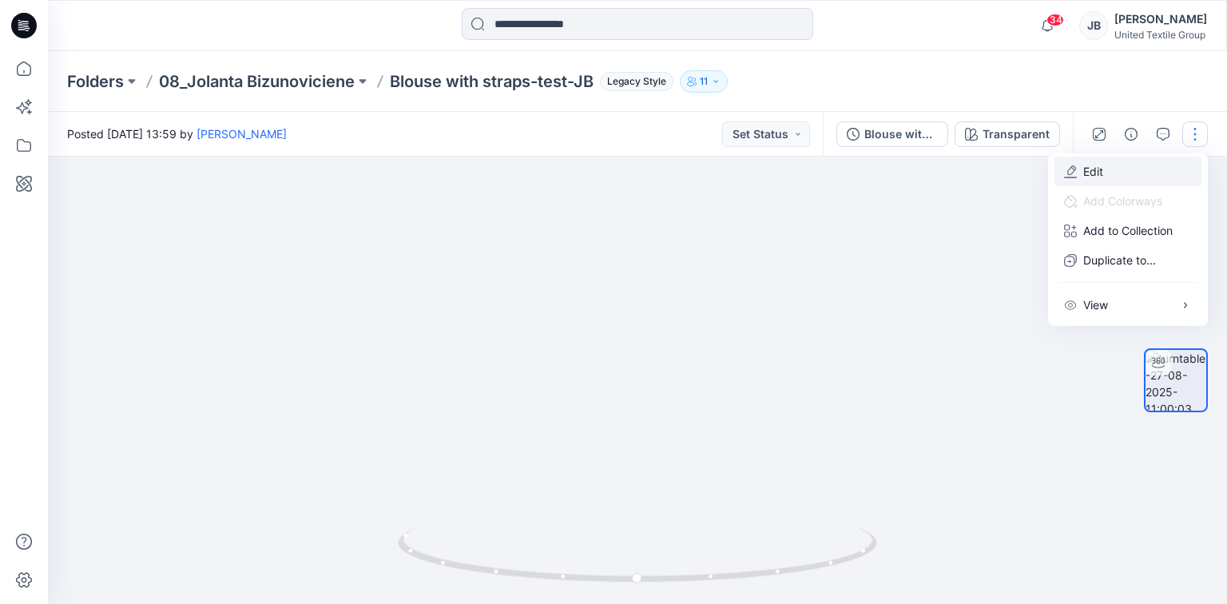
click at [1073, 169] on icon "button" at bounding box center [1070, 171] width 13 height 13
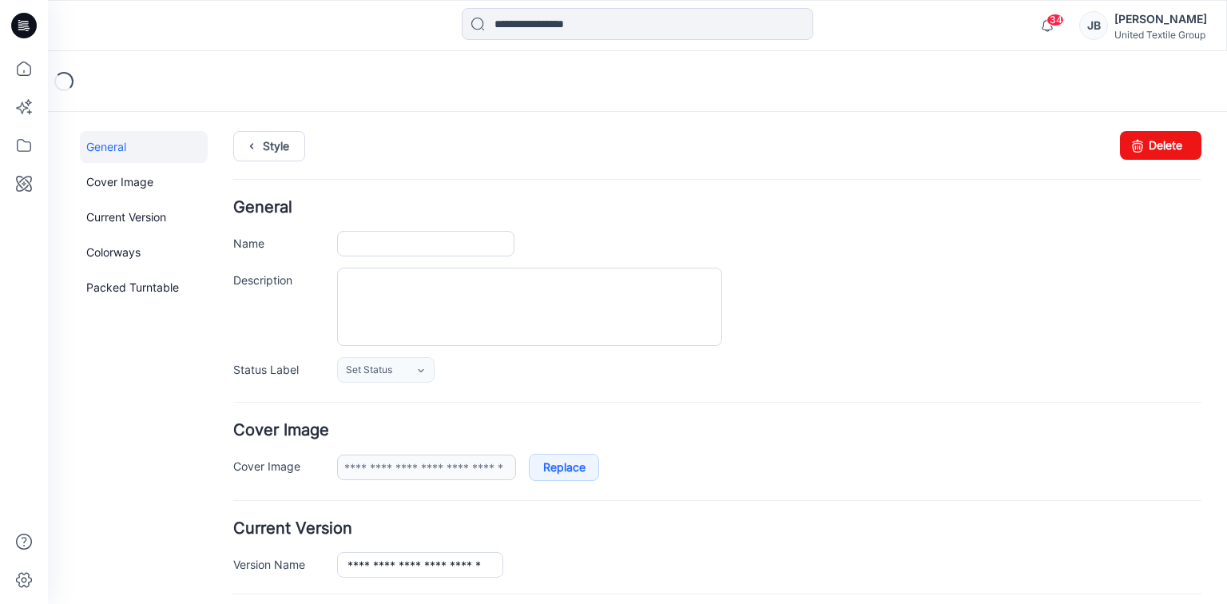
type input "**********"
type input "*****"
type input "**********"
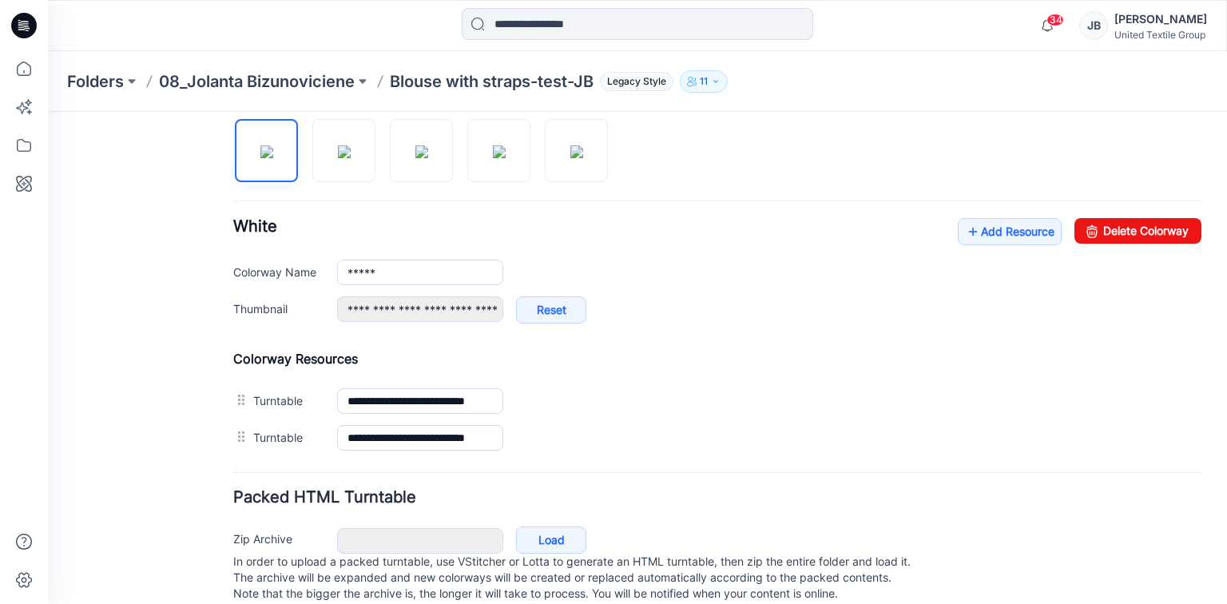
scroll to position [565, 0]
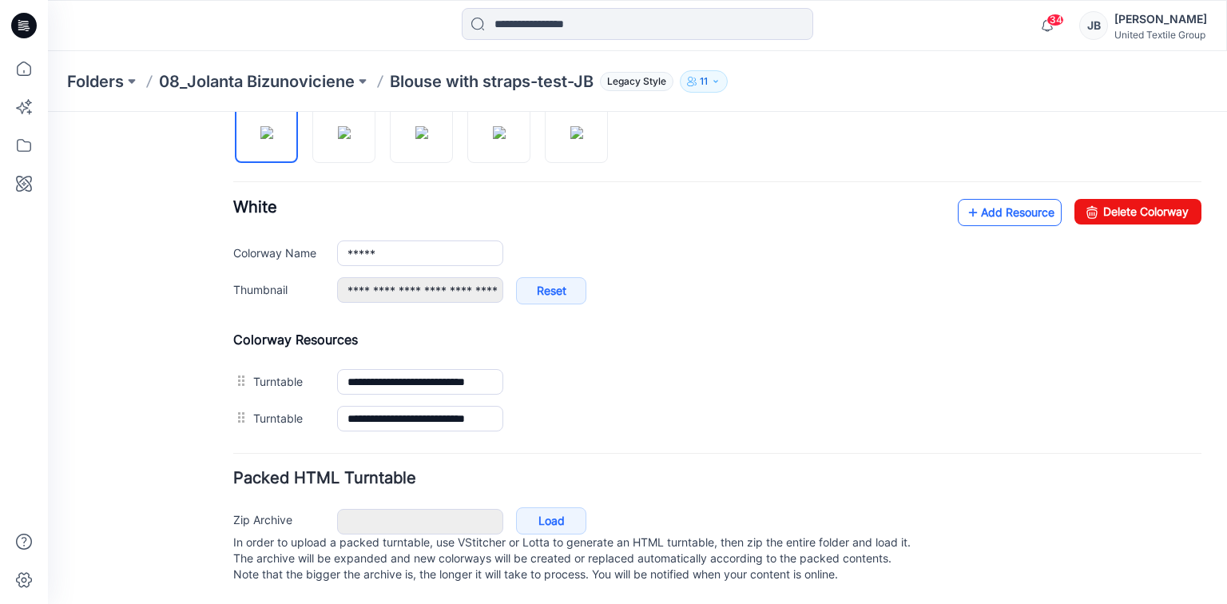
click at [965, 200] on icon at bounding box center [973, 213] width 16 height 26
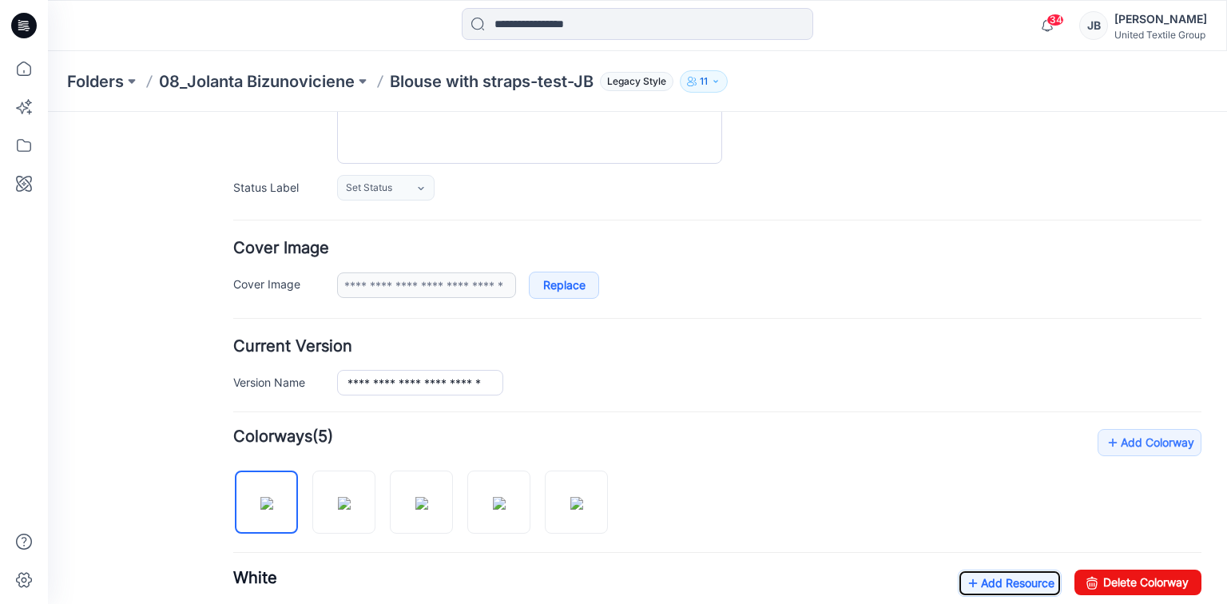
scroll to position [0, 0]
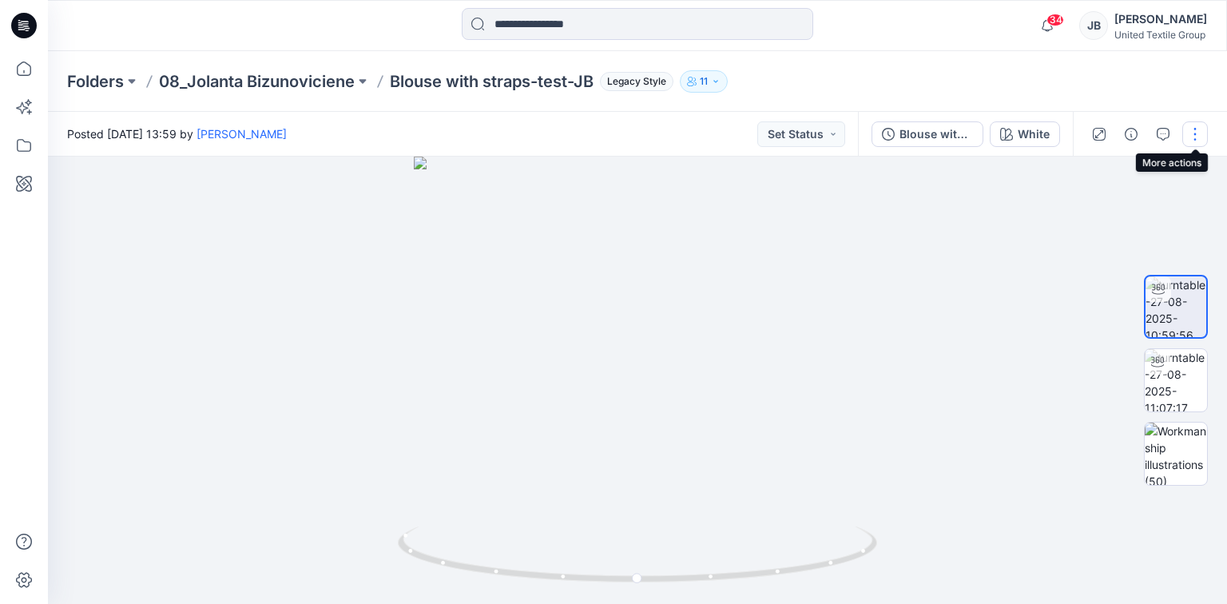
click at [1195, 132] on button "button" at bounding box center [1195, 134] width 26 height 26
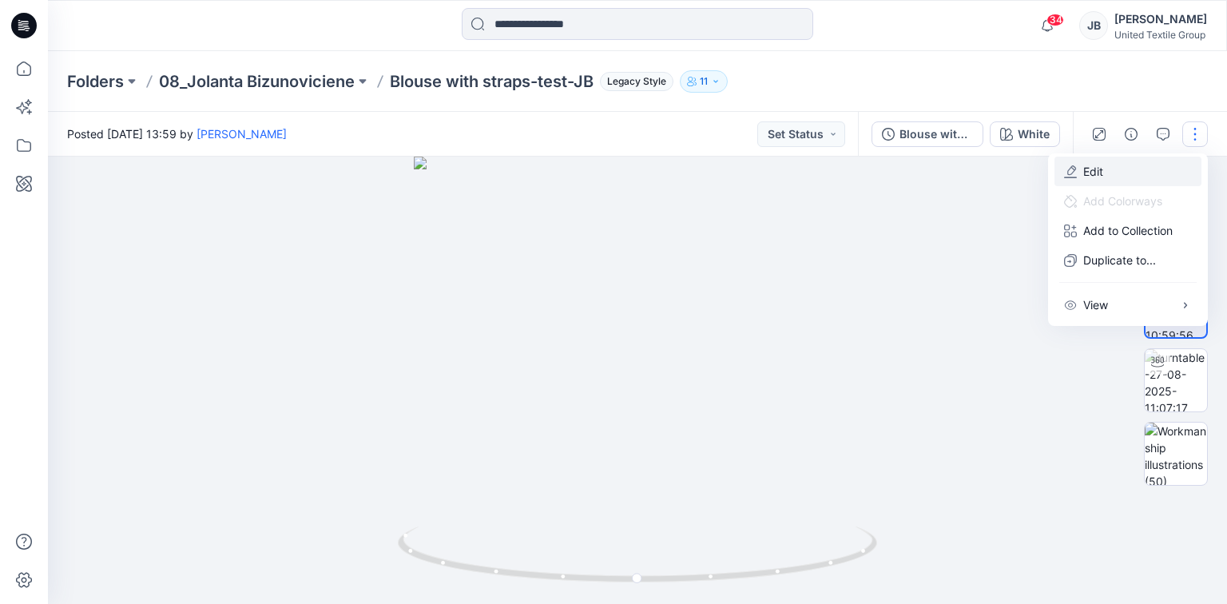
click at [1086, 173] on p "Edit" at bounding box center [1093, 171] width 20 height 17
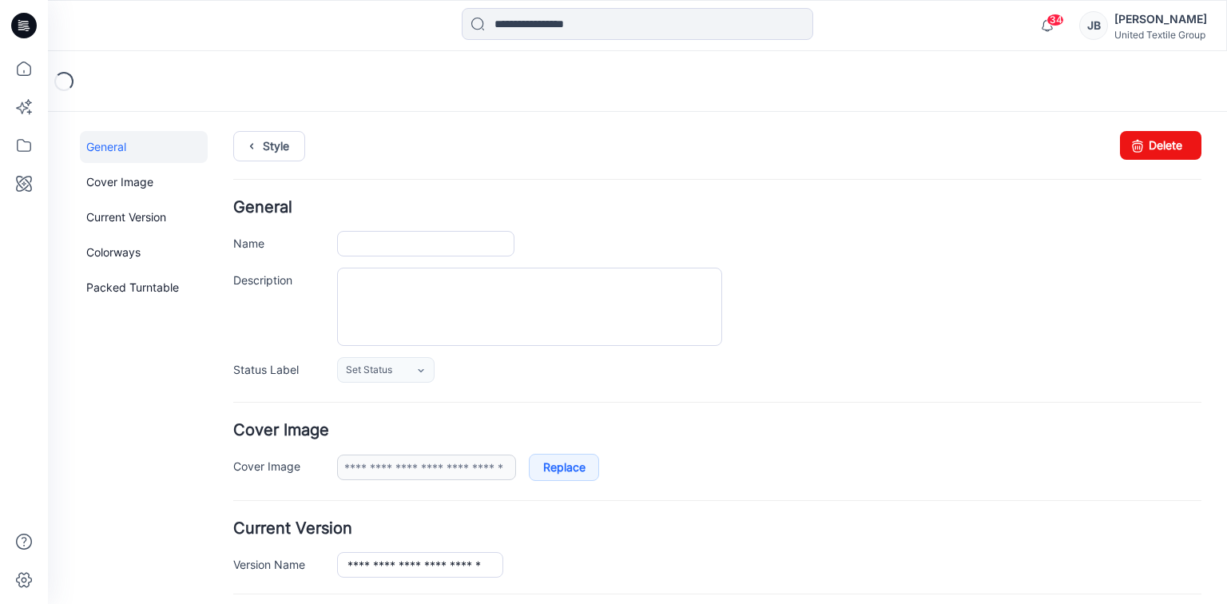
type input "**********"
type input "*****"
type input "**********"
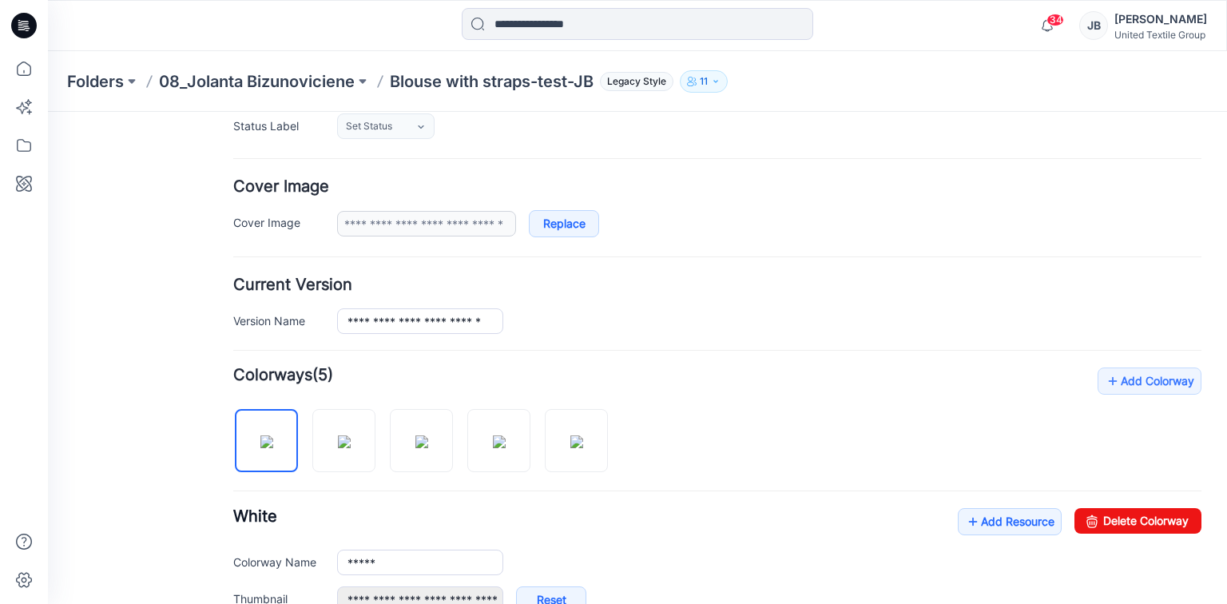
scroll to position [383, 0]
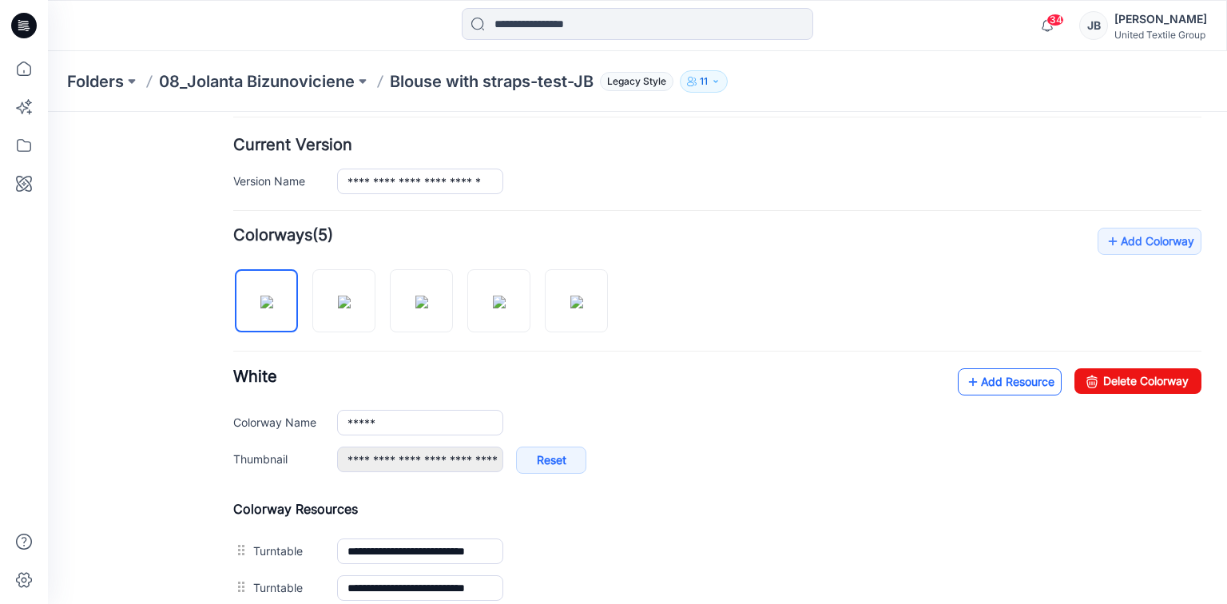
click at [965, 378] on icon at bounding box center [973, 382] width 16 height 26
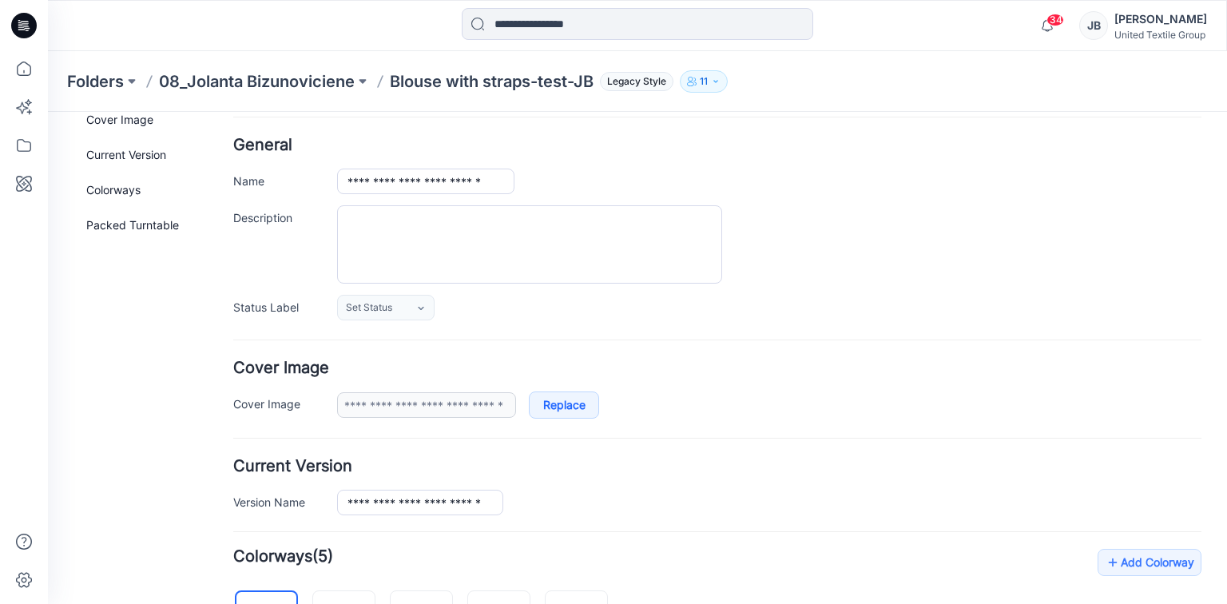
scroll to position [0, 0]
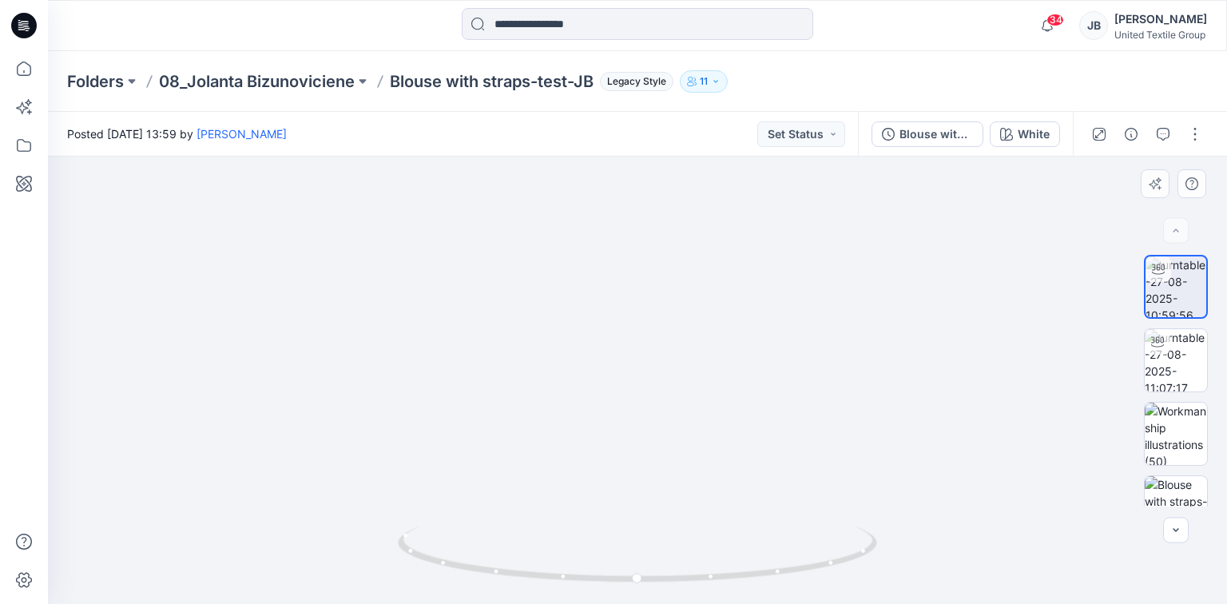
drag, startPoint x: 814, startPoint y: 346, endPoint x: 799, endPoint y: 408, distance: 63.9
drag, startPoint x: 639, startPoint y: 582, endPoint x: 1140, endPoint y: 587, distance: 500.8
click at [1140, 587] on div at bounding box center [637, 380] width 1179 height 447
click at [16, 19] on icon at bounding box center [24, 26] width 26 height 26
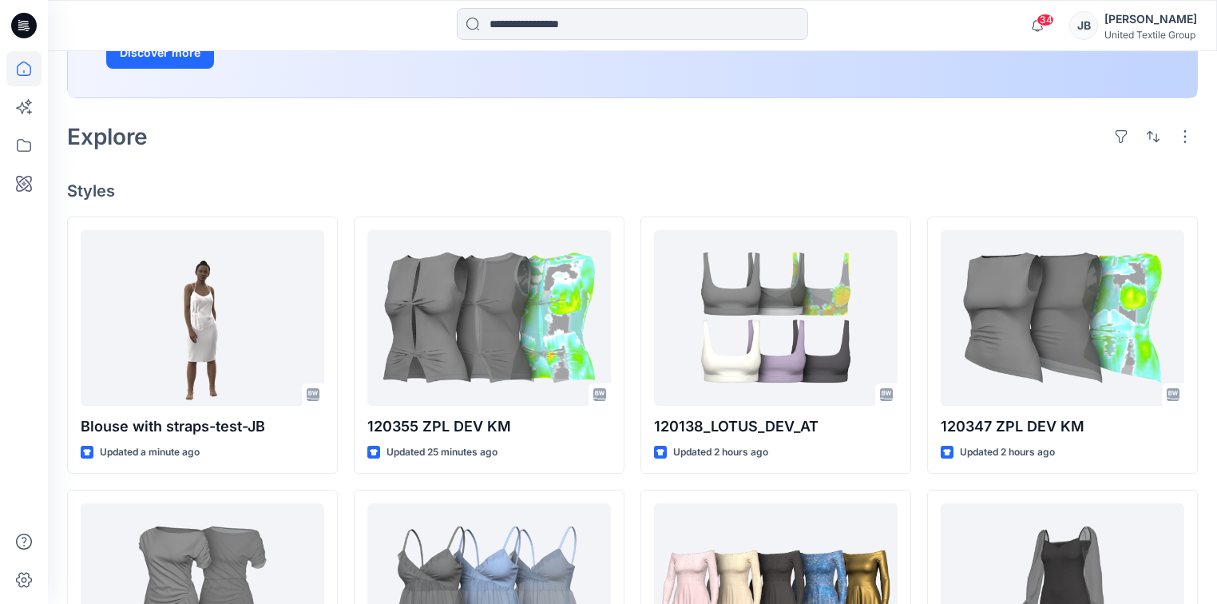
scroll to position [92, 0]
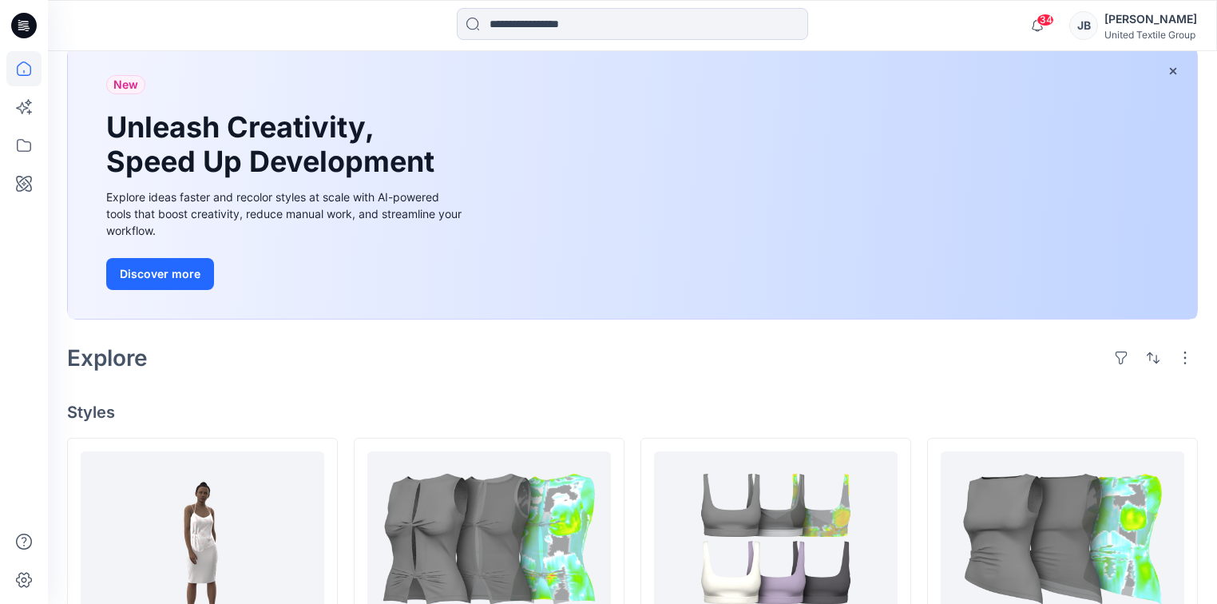
click at [338, 361] on div "Explore" at bounding box center [632, 358] width 1131 height 38
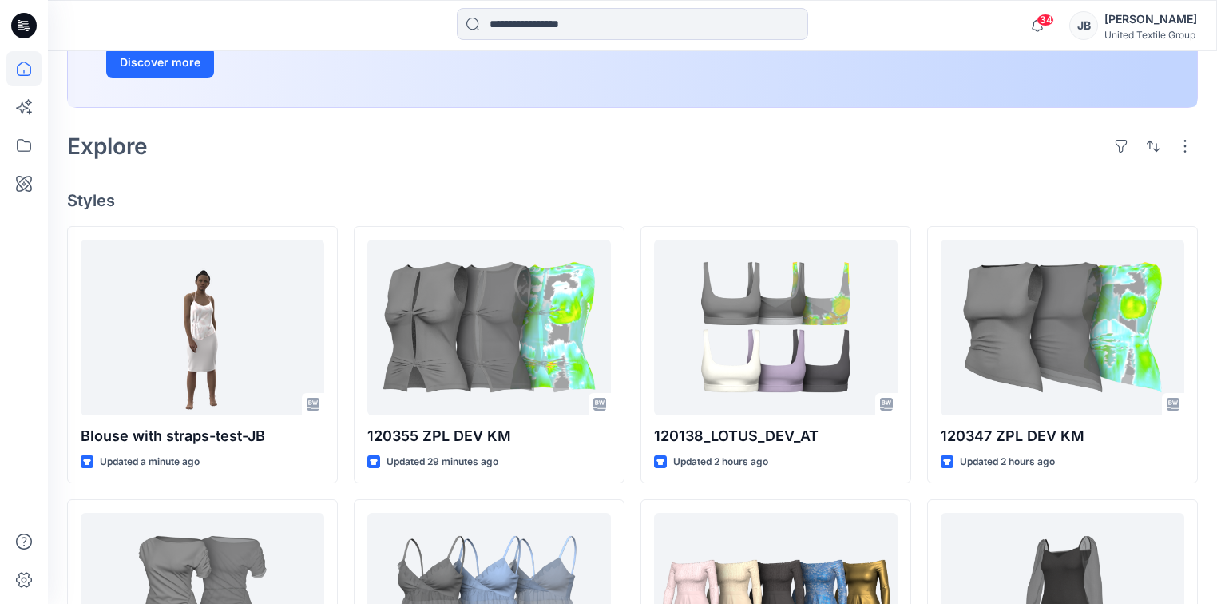
scroll to position [347, 0]
